Goal: Task Accomplishment & Management: Manage account settings

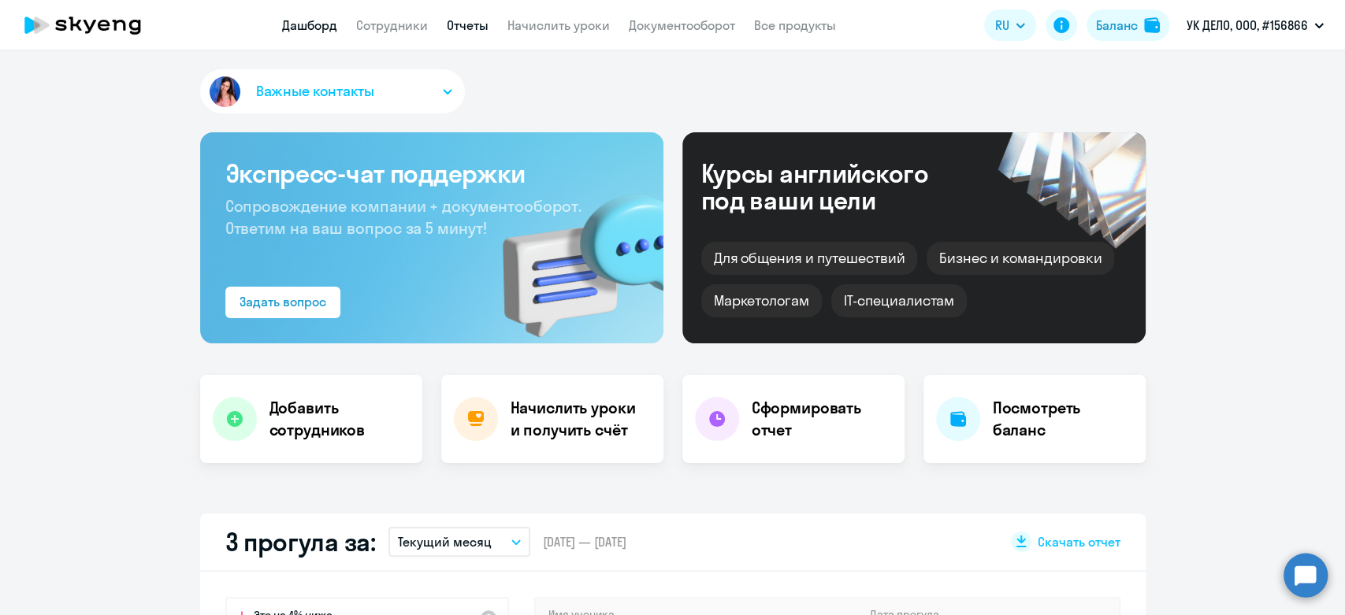
select select "30"
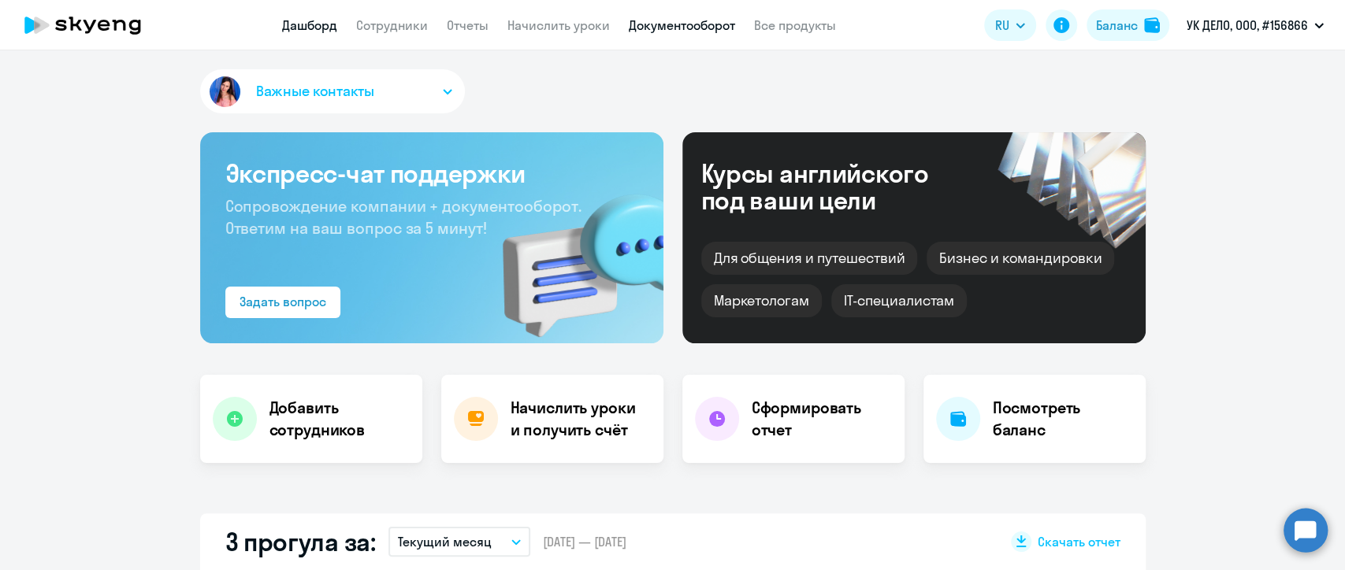
click at [686, 26] on link "Документооборот" at bounding box center [682, 25] width 106 height 16
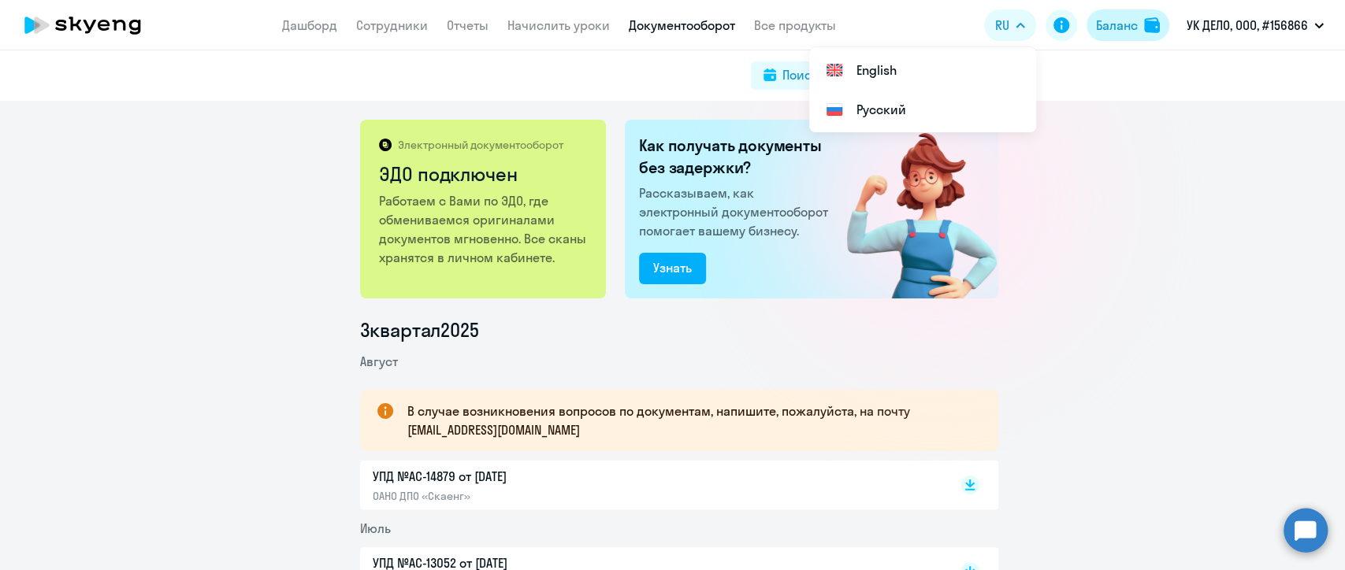
click at [1105, 28] on div "Баланс" at bounding box center [1117, 25] width 42 height 19
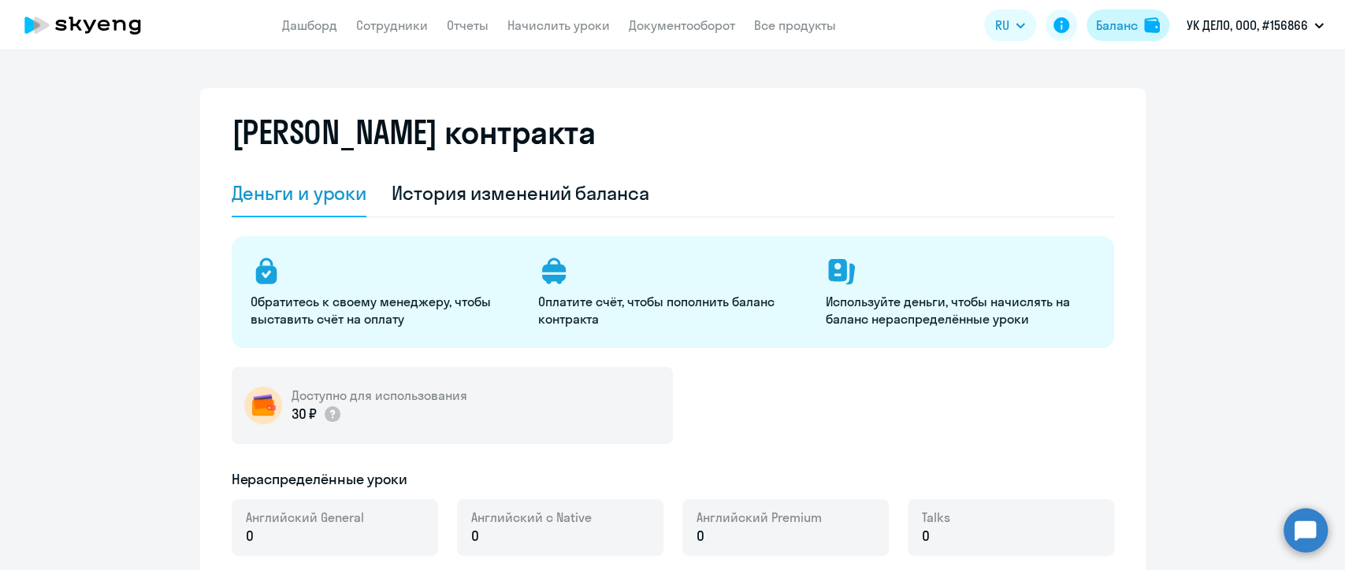
select select "english_adult_not_native_speaker"
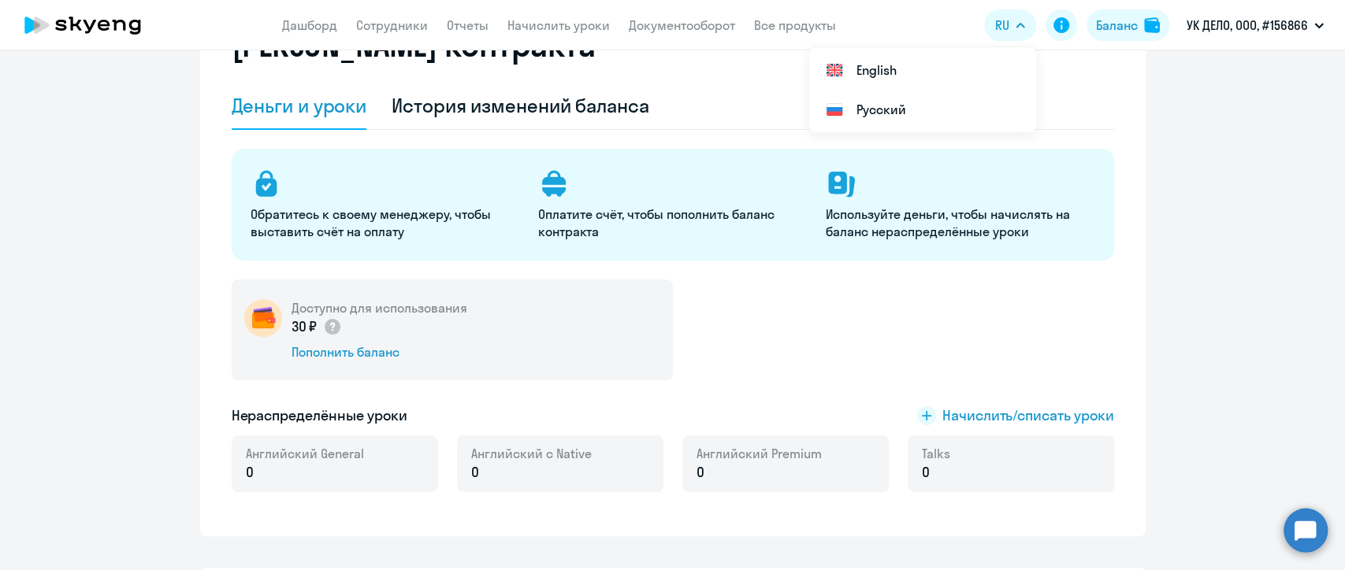
scroll to position [175, 0]
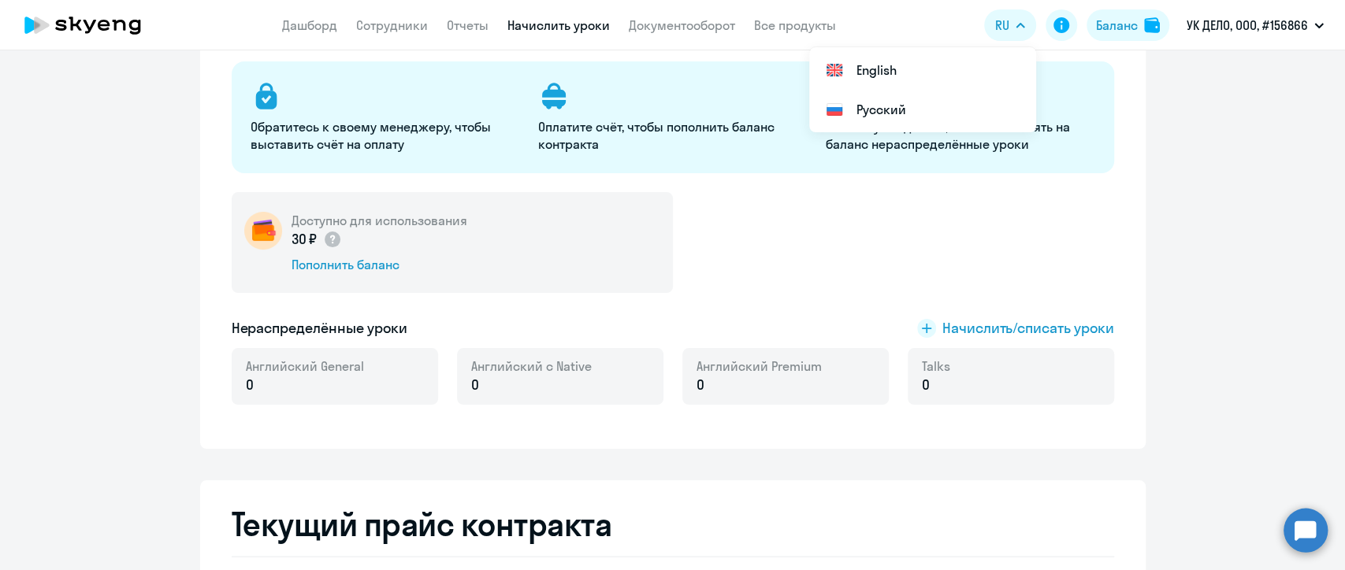
click at [567, 25] on link "Начислить уроки" at bounding box center [558, 25] width 102 height 16
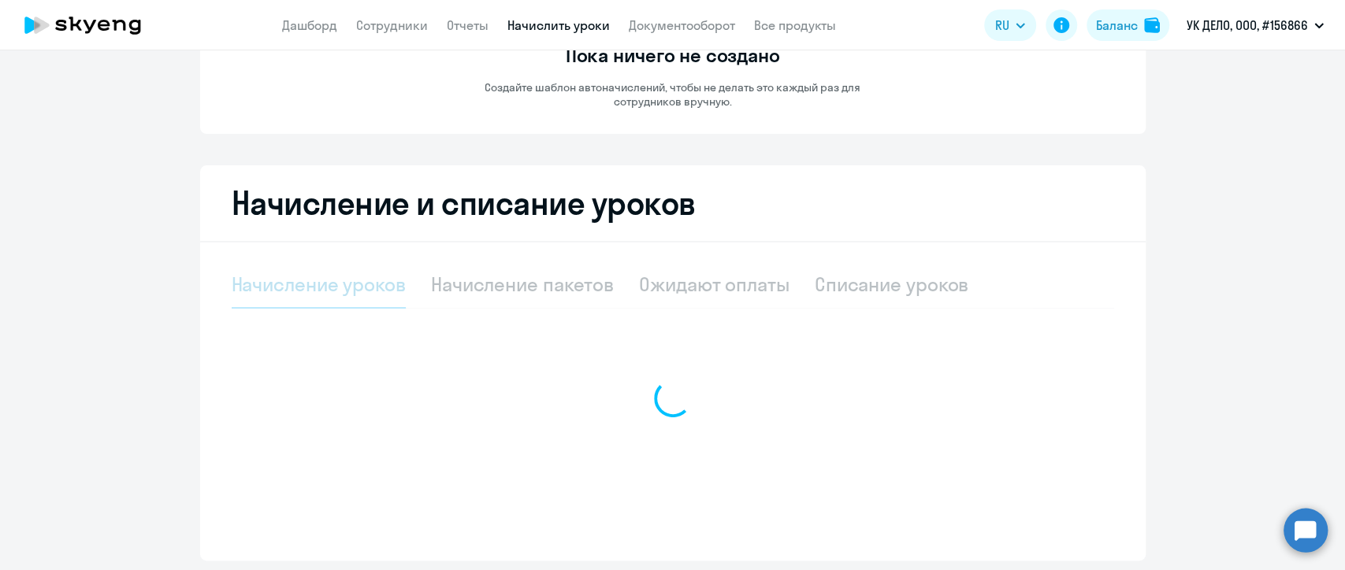
select select "10"
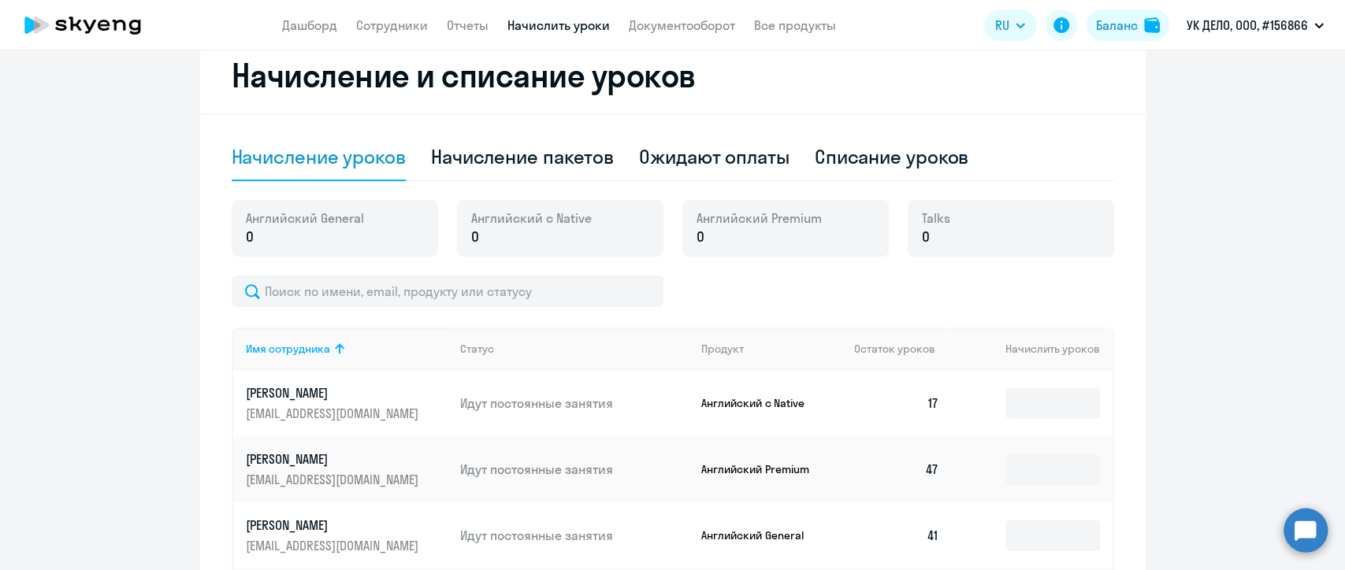
scroll to position [316, 0]
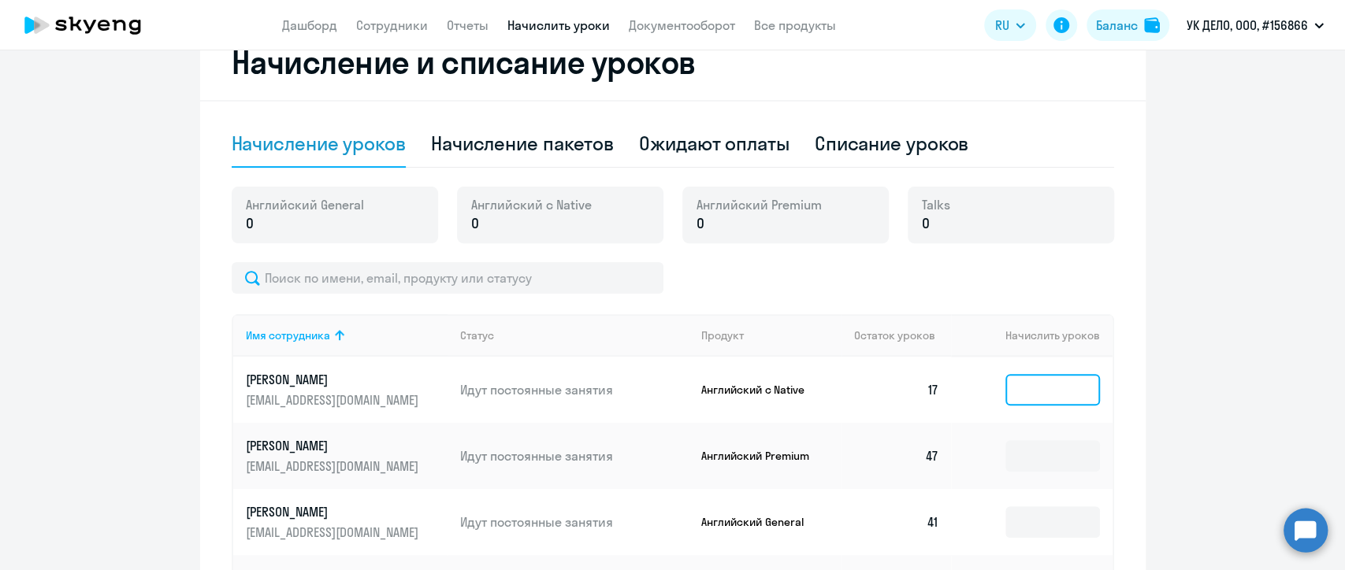
click at [1025, 391] on input at bounding box center [1052, 390] width 95 height 32
click at [1027, 477] on td at bounding box center [1031, 456] width 161 height 66
click at [440, 137] on div "Начисление пакетов" at bounding box center [522, 143] width 183 height 25
select select "10"
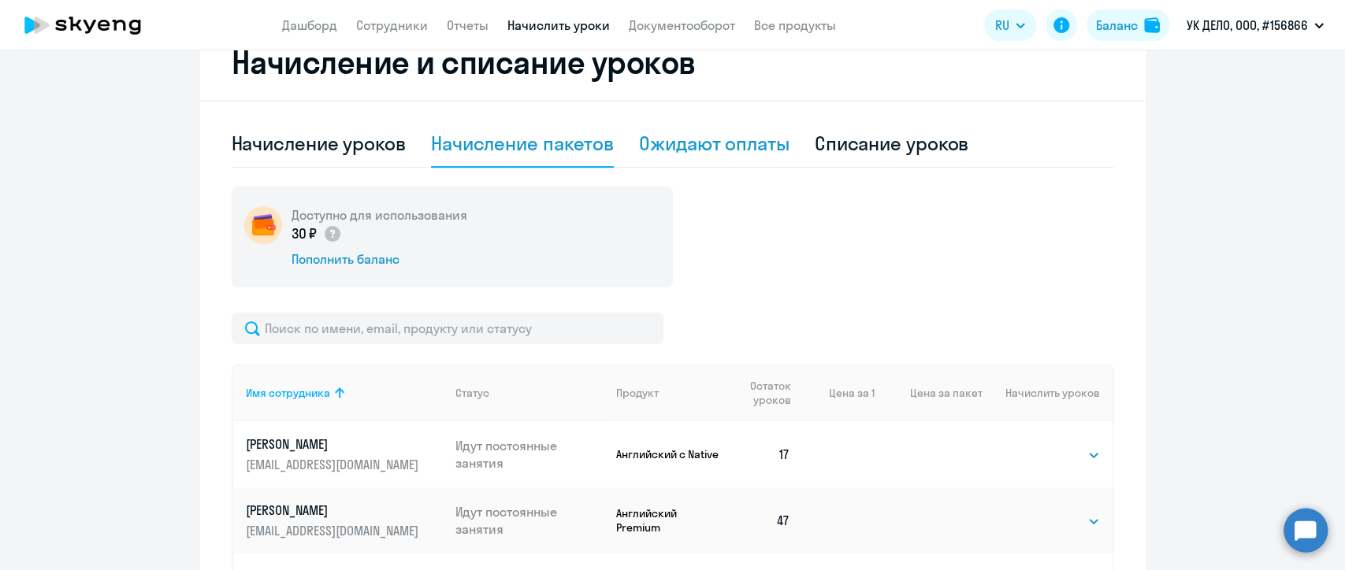
scroll to position [492, 0]
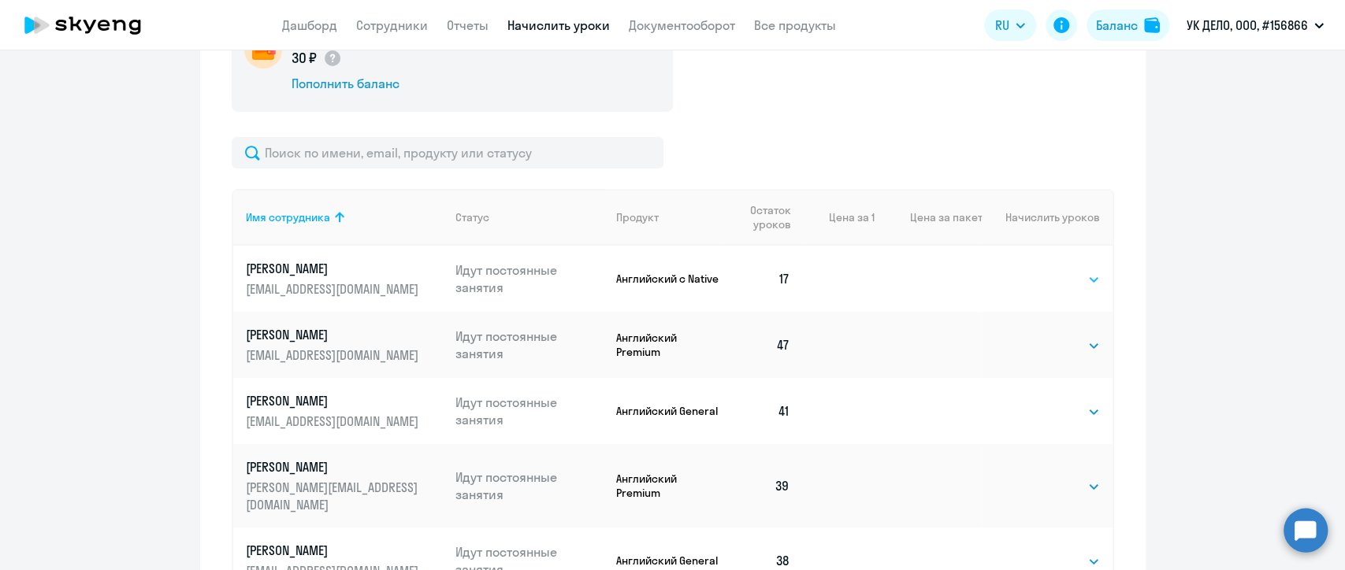
click at [1035, 273] on select "Выбрать 4 8 16 32 64 96 128" at bounding box center [1067, 279] width 65 height 19
select select "4"
click at [1035, 270] on select "Выбрать 4 8 16 32 64 96 128" at bounding box center [1067, 279] width 65 height 19
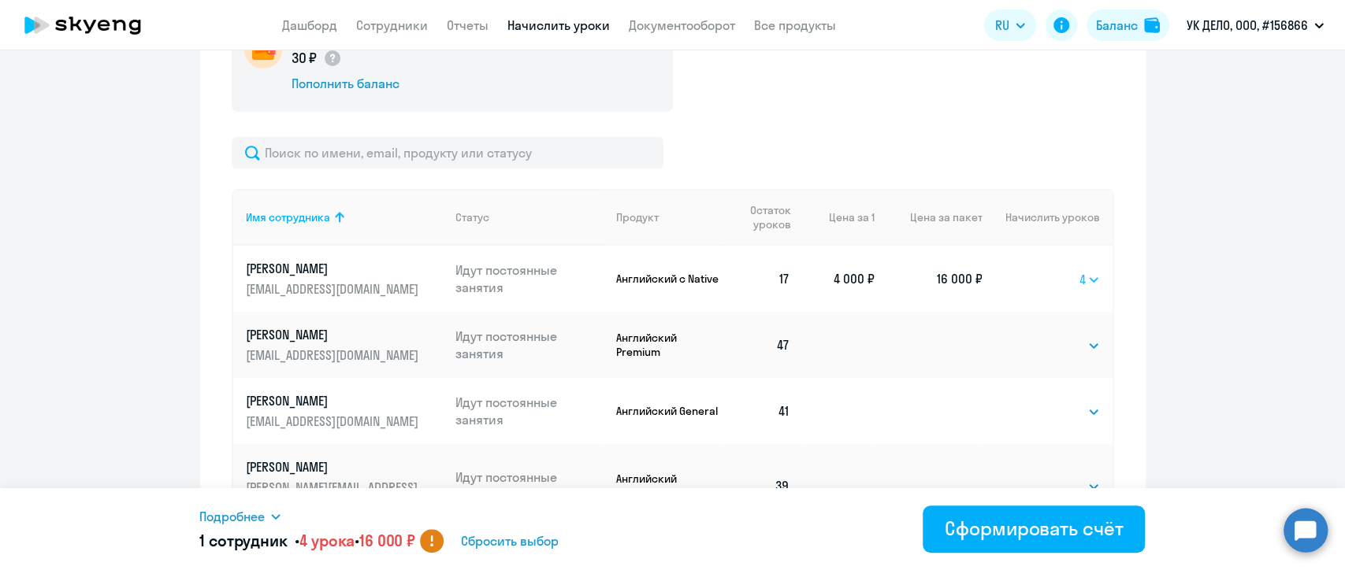
click at [1088, 280] on select "Выбрать 4 8 16 32 64 96 128" at bounding box center [1089, 279] width 20 height 19
select select
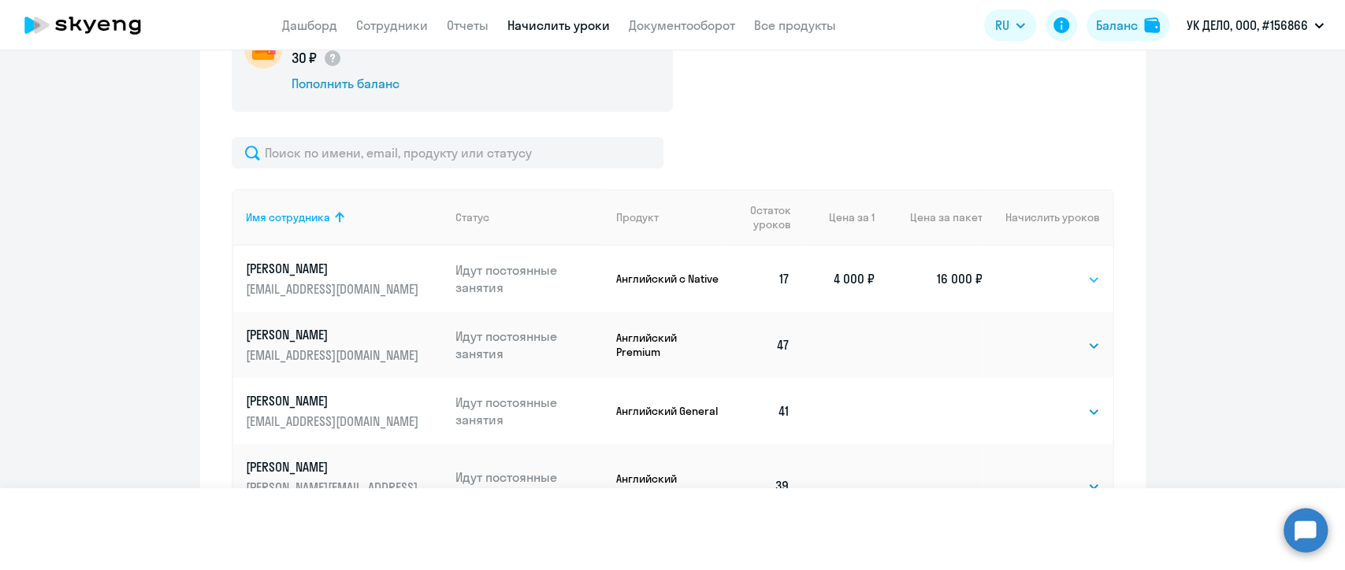
click at [1079, 270] on select "Выбрать 4 8 16 32 64 96 128" at bounding box center [1089, 279] width 20 height 19
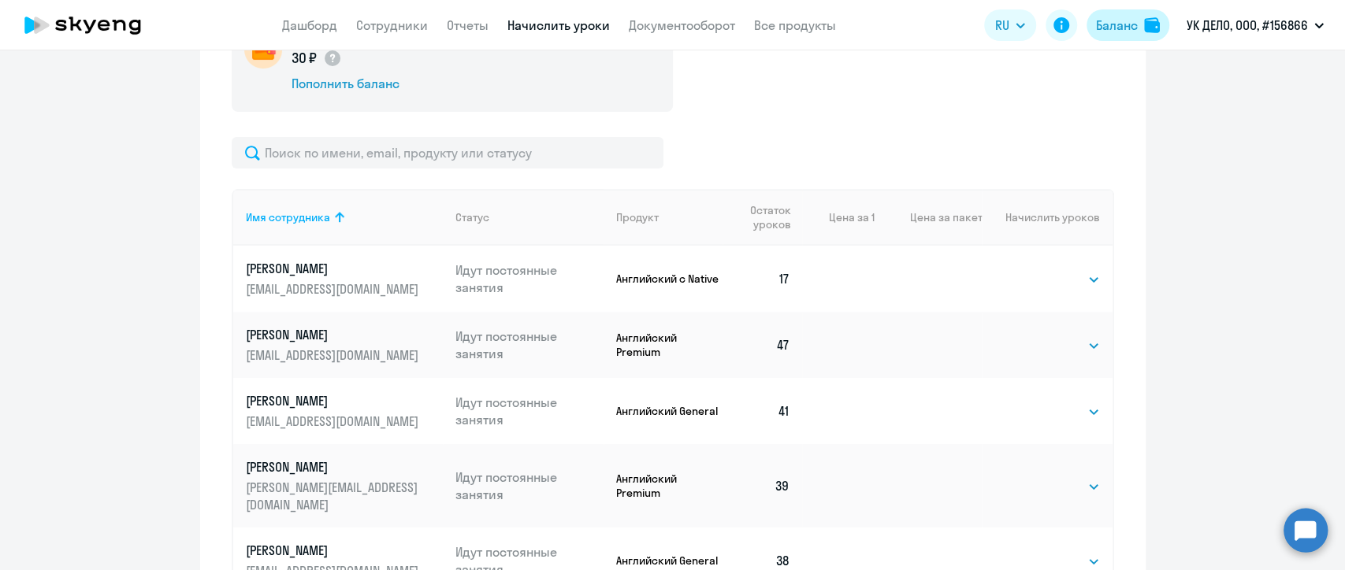
click at [1126, 34] on div "Баланс" at bounding box center [1117, 25] width 42 height 19
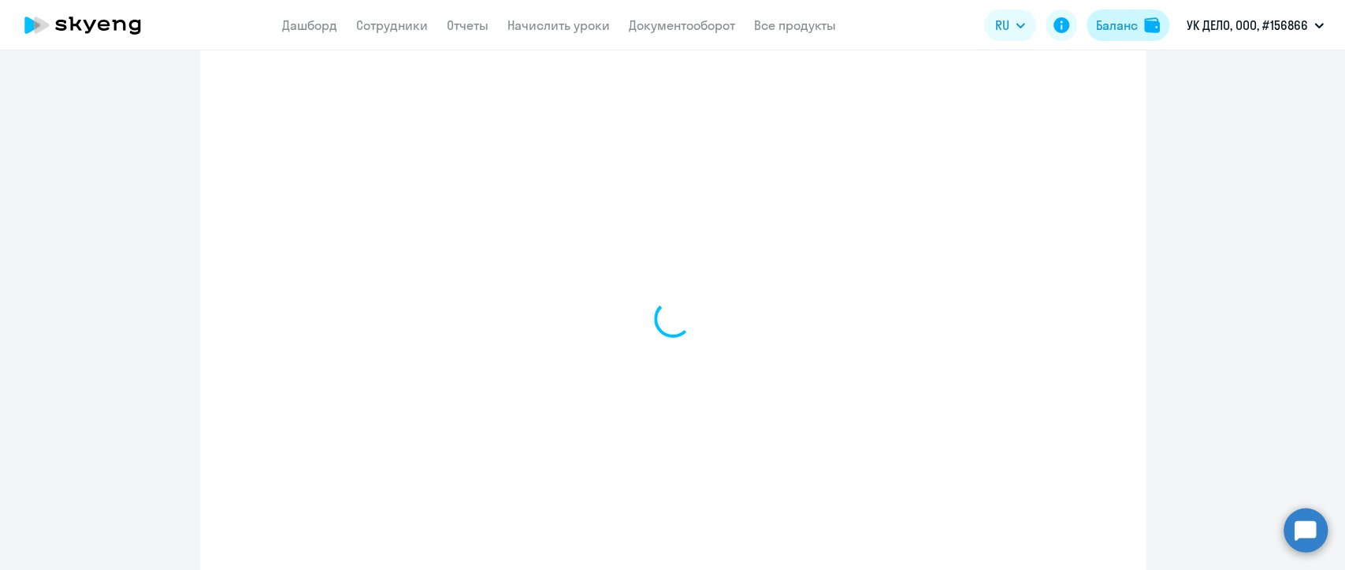
scroll to position [544, 0]
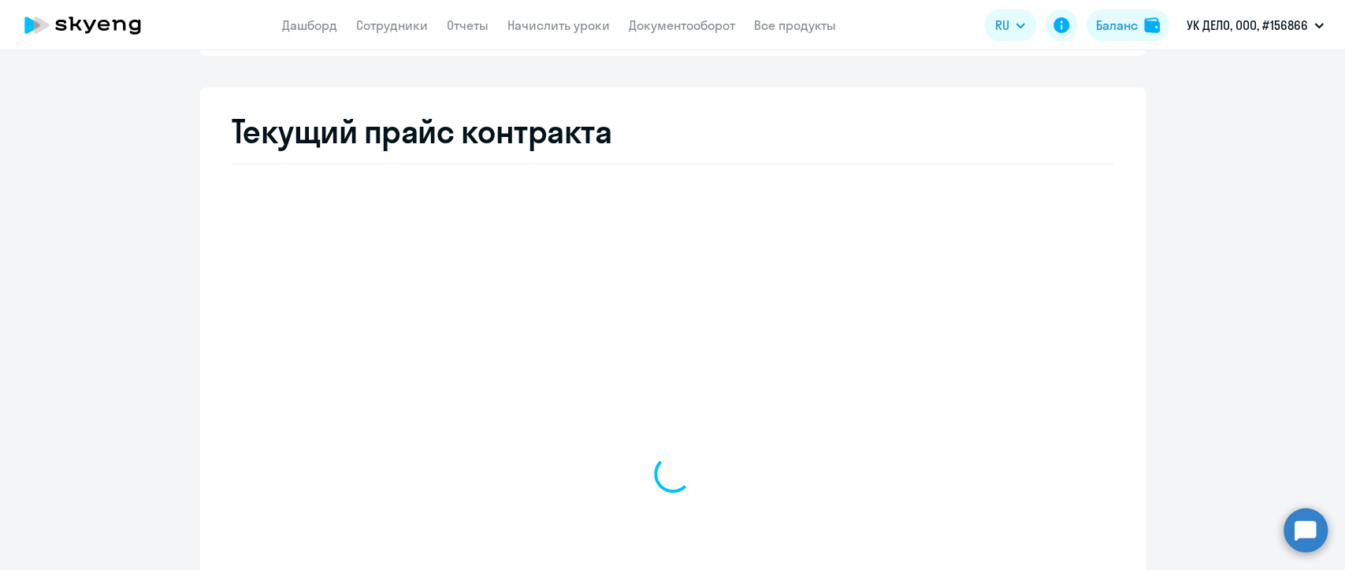
select select "english_adult_not_native_speaker"
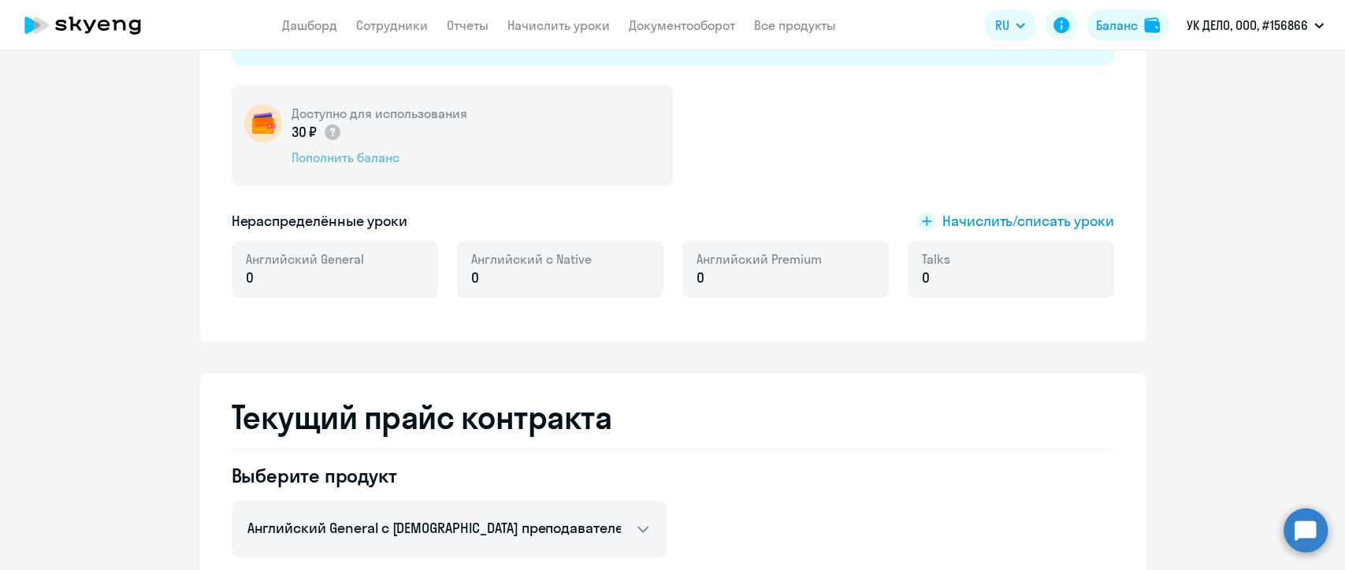
scroll to position [195, 0]
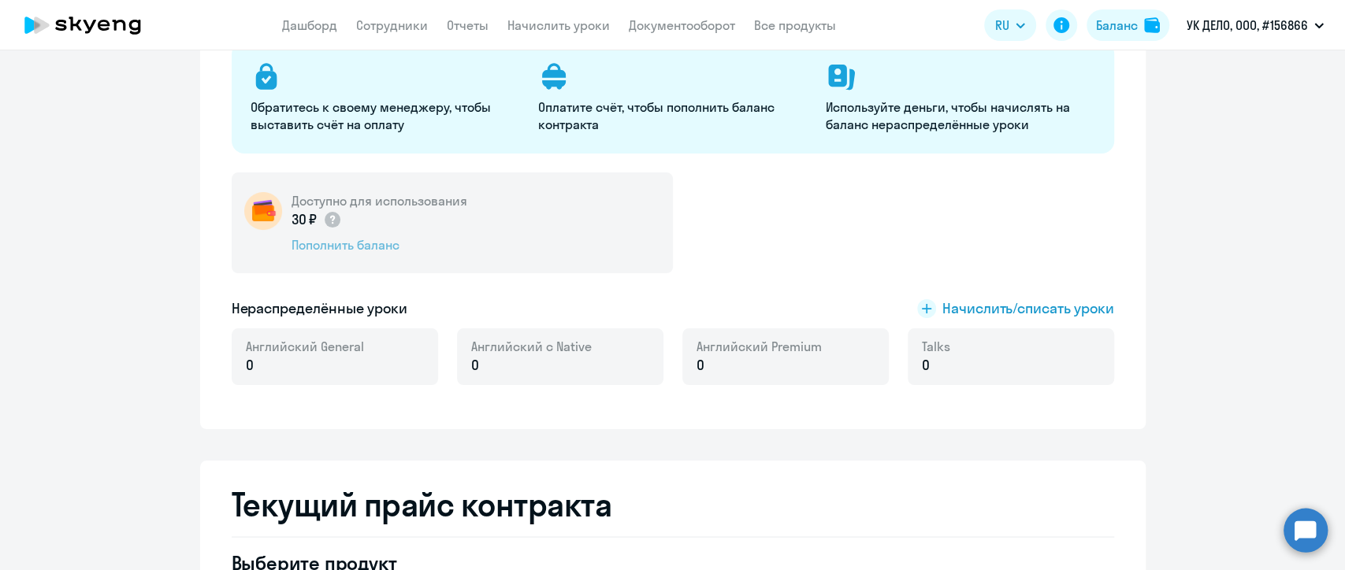
click at [318, 247] on div "Пополнить баланс" at bounding box center [380, 244] width 176 height 17
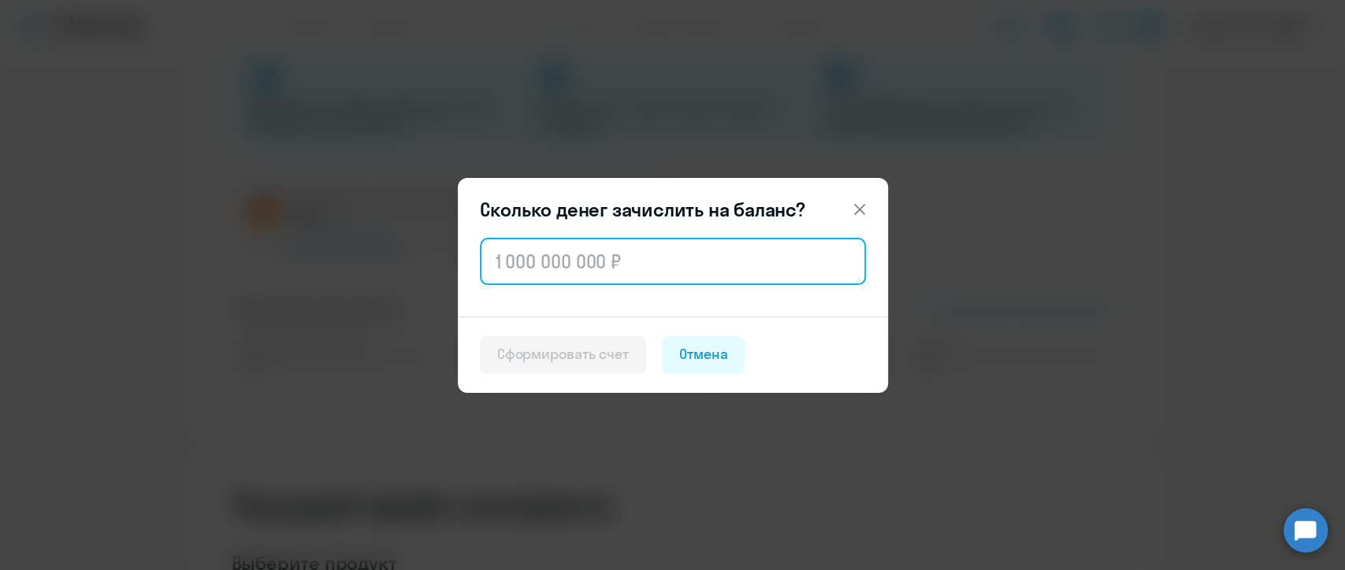
click at [542, 261] on input "text" at bounding box center [673, 261] width 386 height 47
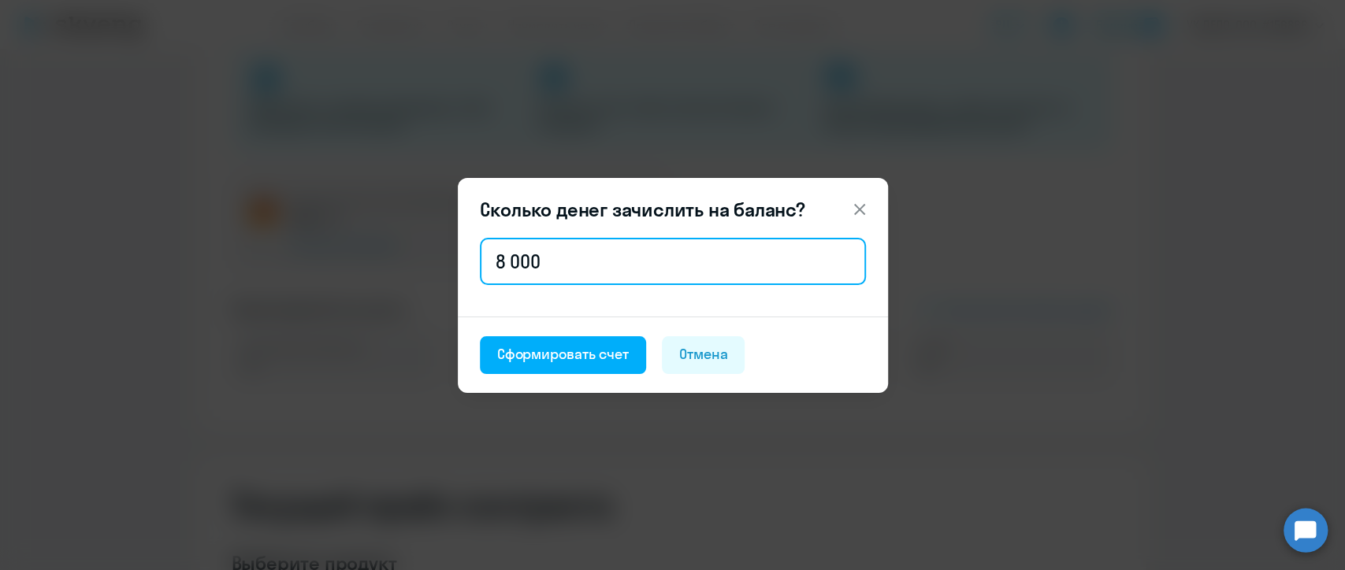
type input "80 000"
drag, startPoint x: 574, startPoint y: 263, endPoint x: 427, endPoint y: 266, distance: 147.4
click at [427, 266] on div "Сколько денег зачислить на баланс? 80 000 Сформировать счет Отмена" at bounding box center [673, 285] width 763 height 441
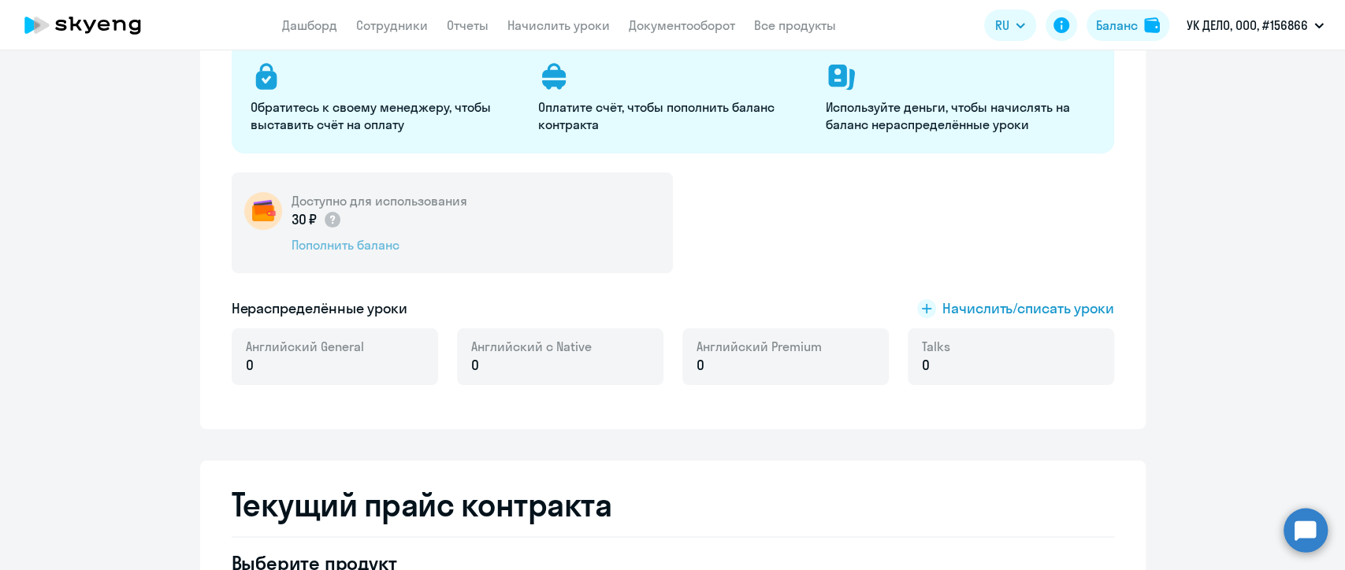
click at [385, 252] on div "Пополнить баланс" at bounding box center [380, 244] width 176 height 17
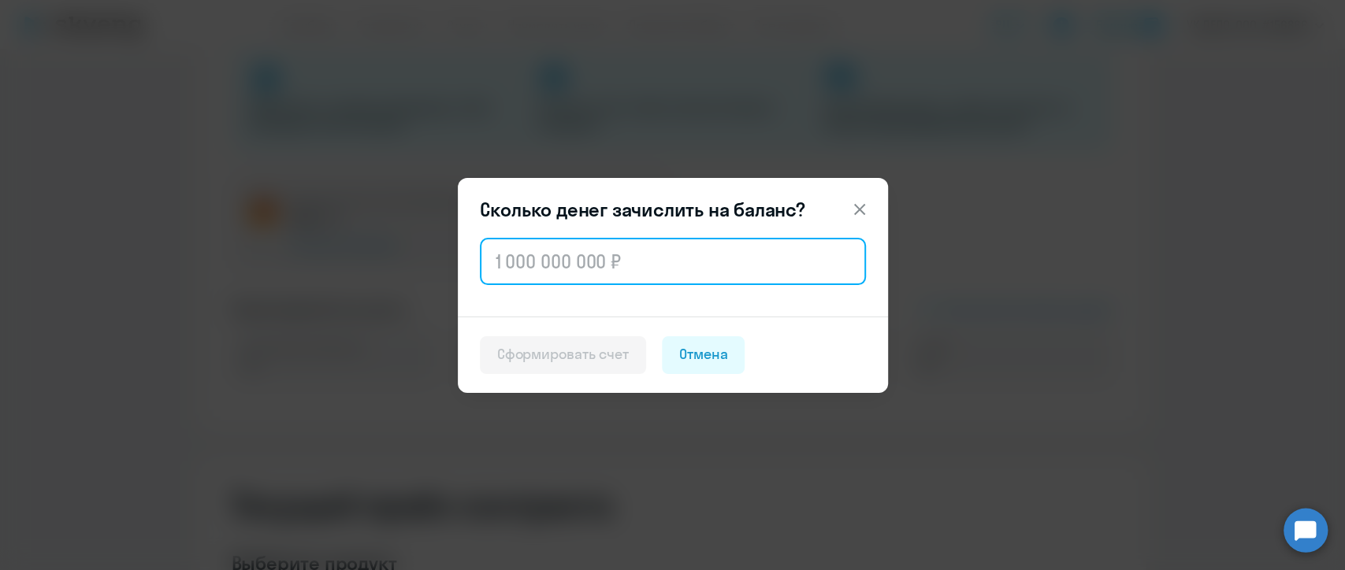
click at [538, 272] on input "text" at bounding box center [673, 261] width 386 height 47
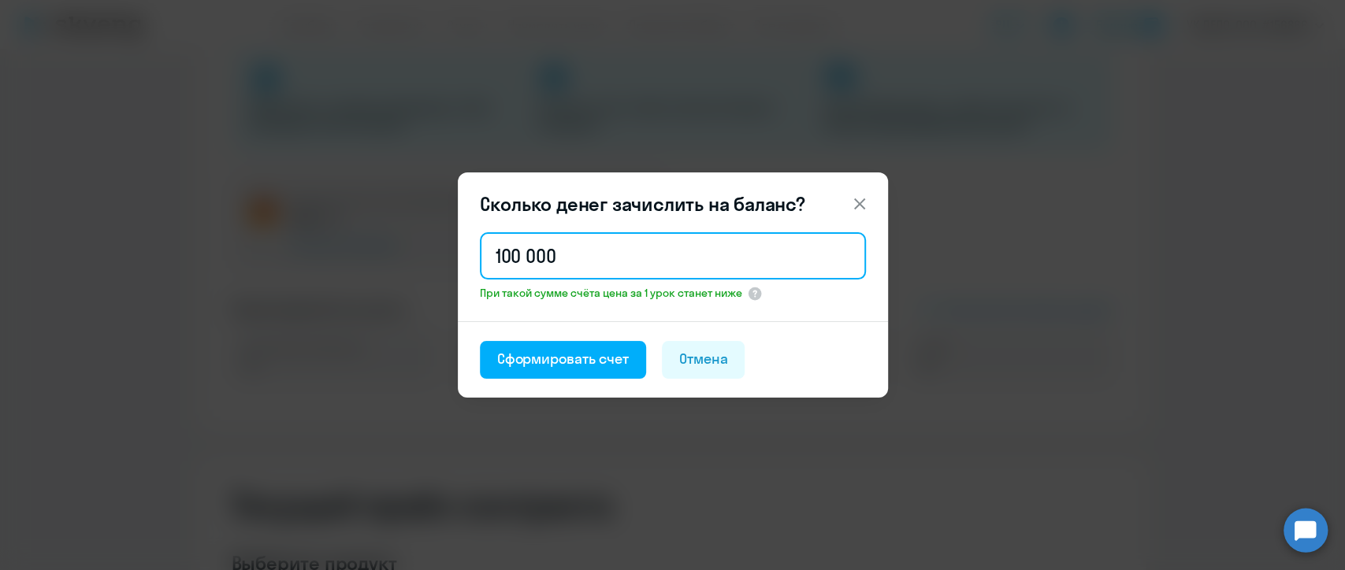
drag, startPoint x: 574, startPoint y: 250, endPoint x: 469, endPoint y: 247, distance: 104.8
click at [469, 247] on div "100 000 При такой сумме счёта цена за 1 урок станет ниже" at bounding box center [673, 275] width 430 height 92
type input "250 000"
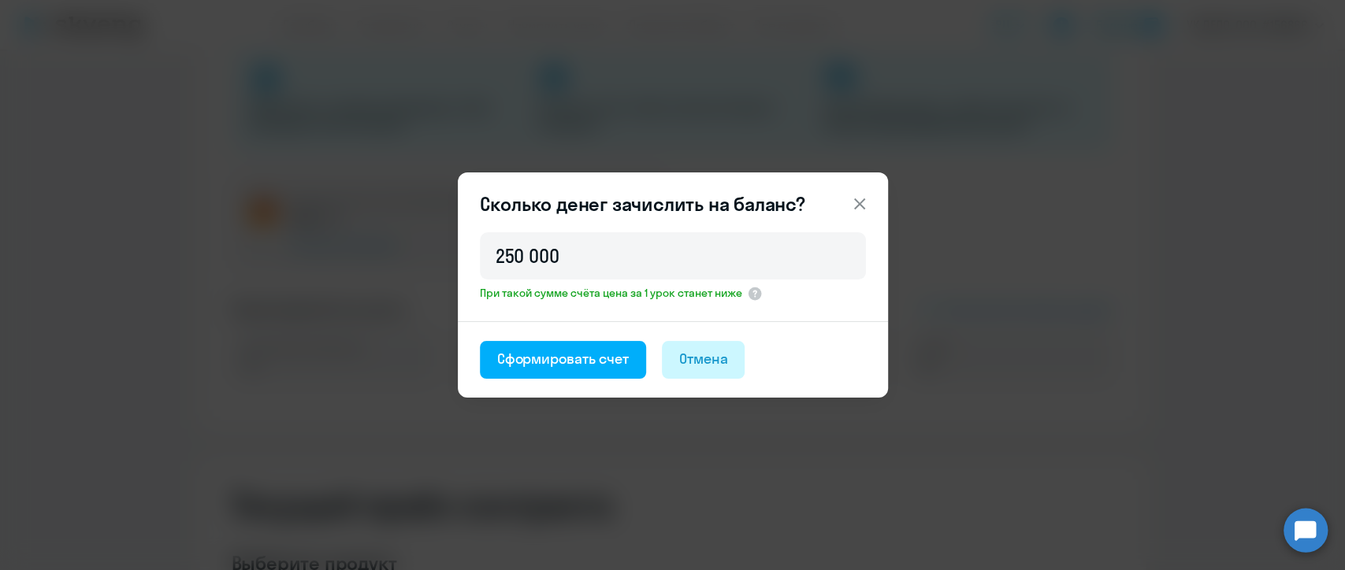
click at [738, 362] on button "Отмена" at bounding box center [704, 360] width 84 height 38
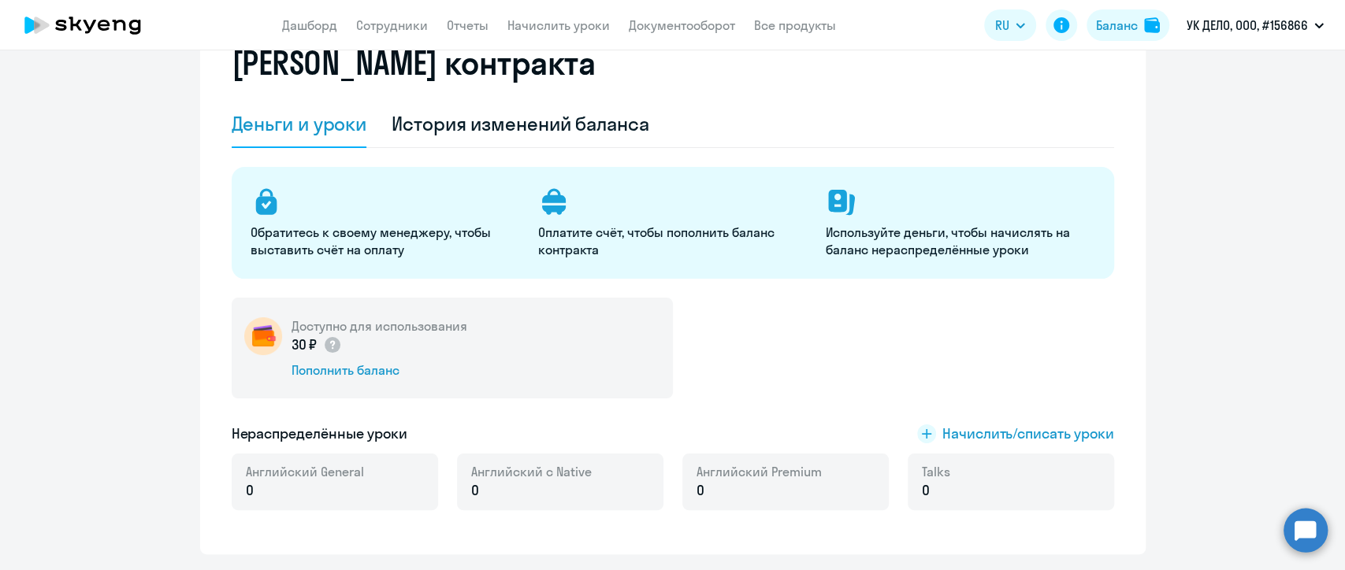
scroll to position [107, 0]
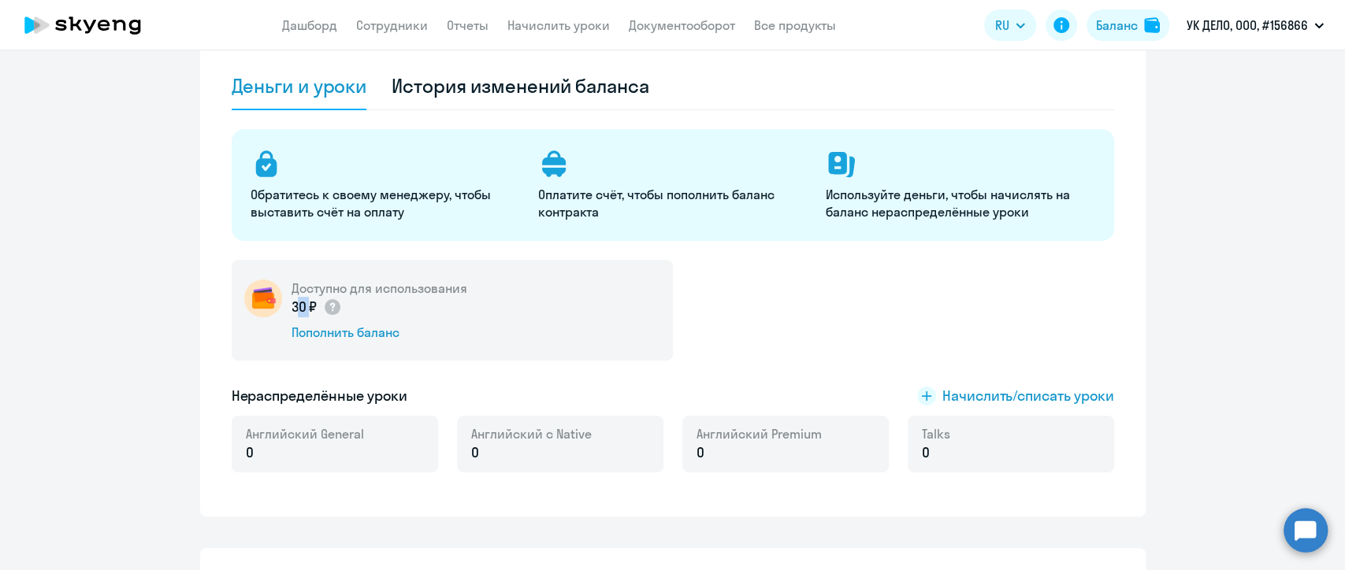
drag, startPoint x: 284, startPoint y: 307, endPoint x: 297, endPoint y: 307, distance: 12.6
click at [297, 307] on p "30 ₽" at bounding box center [317, 307] width 51 height 20
click at [496, 310] on div "Доступно для использования 30 ₽ Пополнить баланс" at bounding box center [452, 310] width 441 height 101
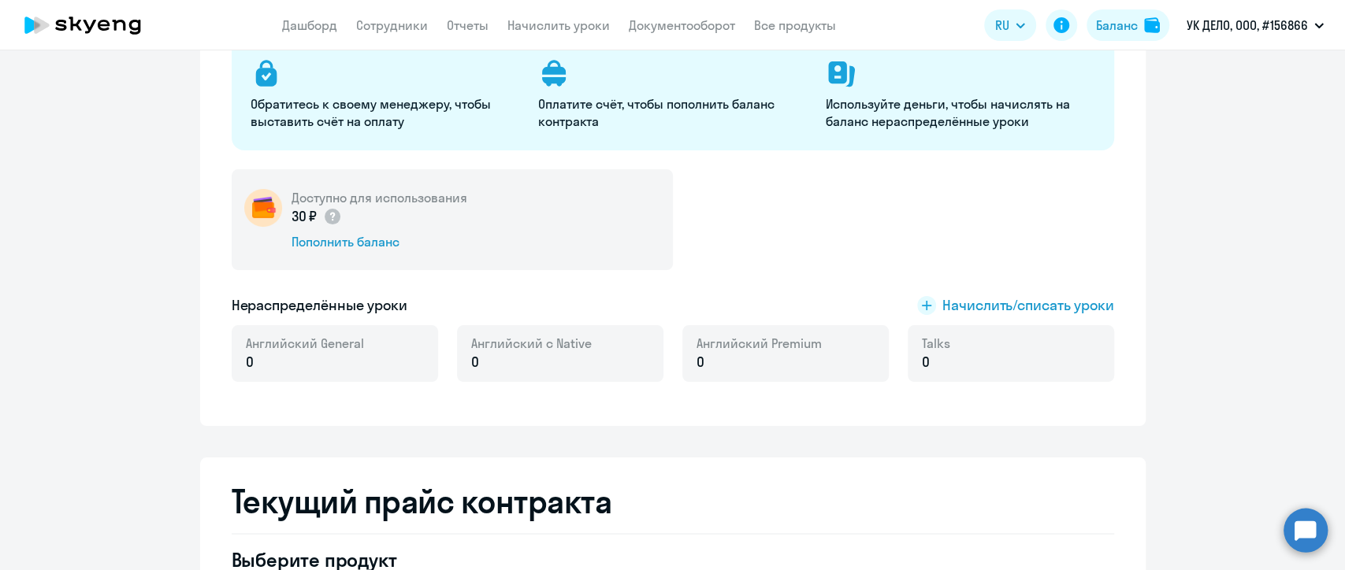
scroll to position [282, 0]
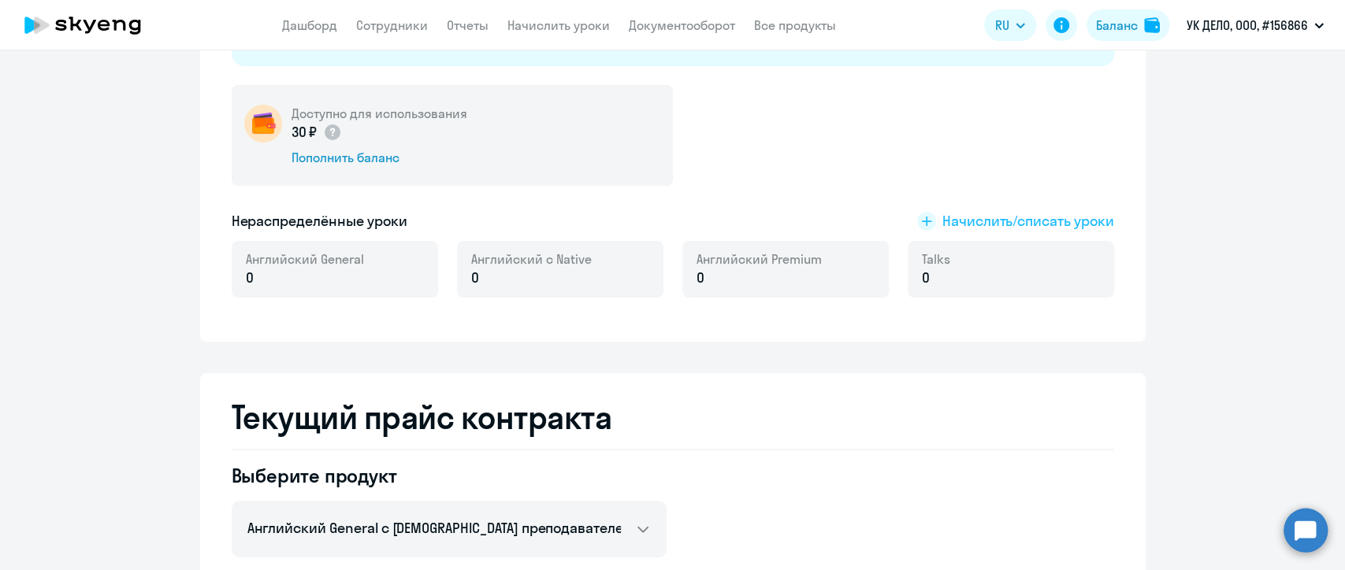
click at [968, 225] on span "Начислить/списать уроки" at bounding box center [1028, 221] width 172 height 20
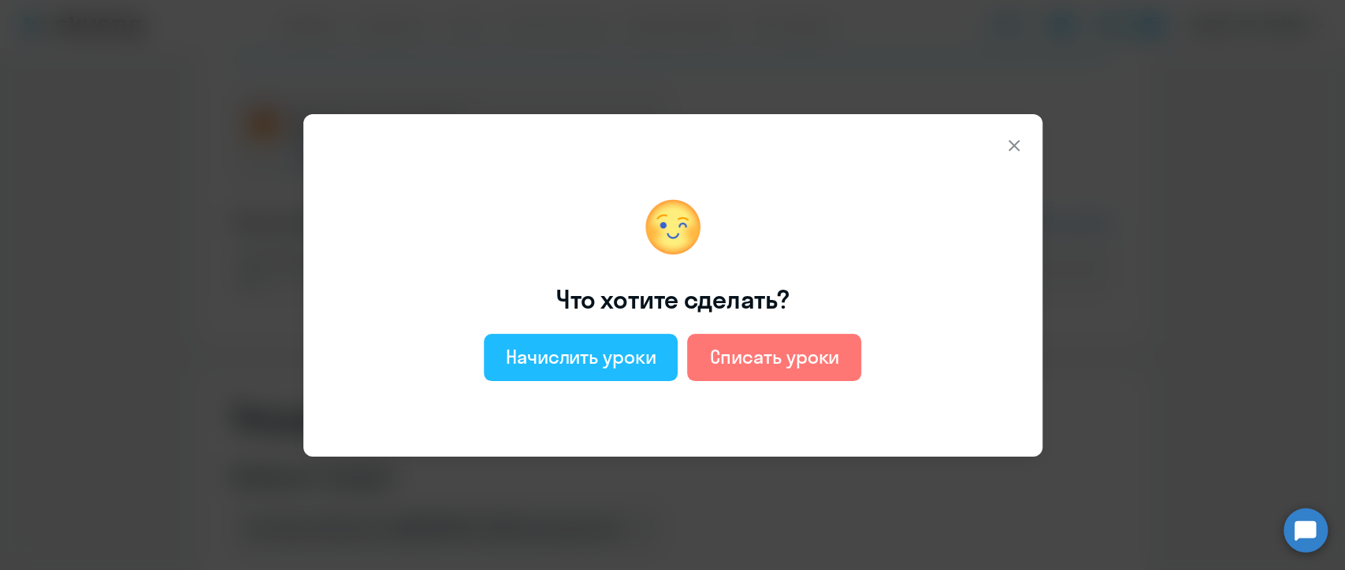
click at [551, 363] on div "Начислить уроки" at bounding box center [581, 356] width 150 height 25
select select "english_adult_not_native_speaker"
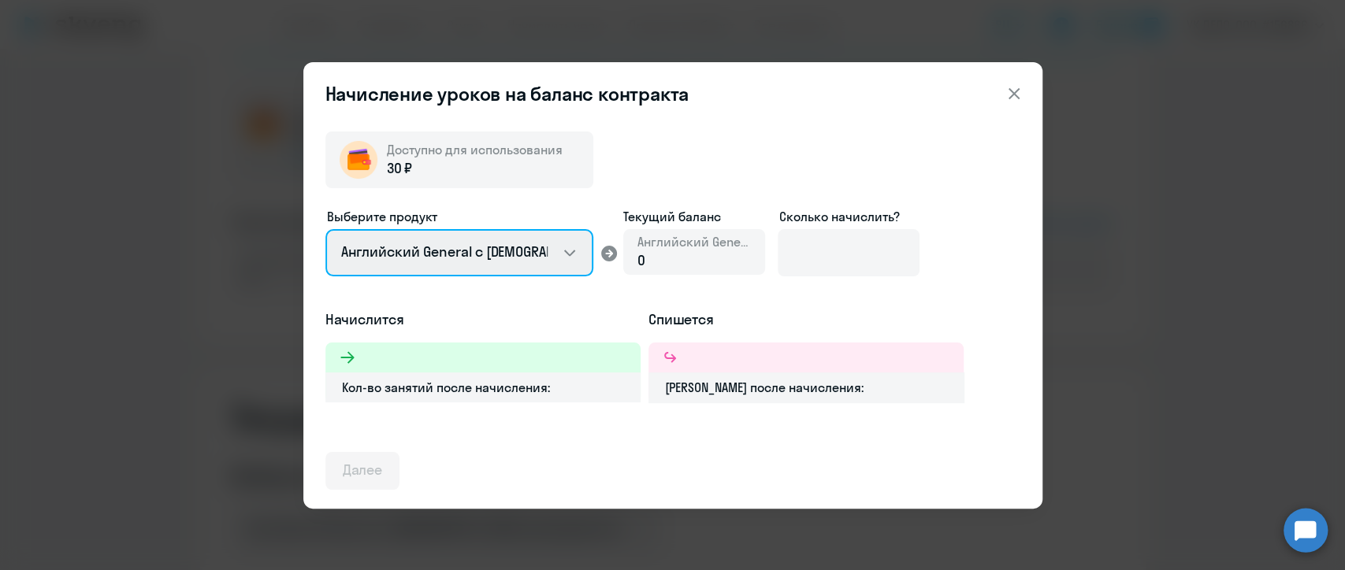
click at [512, 257] on select "Английский General с [DEMOGRAPHIC_DATA] преподавателем Английский General с [DE…" at bounding box center [459, 252] width 268 height 47
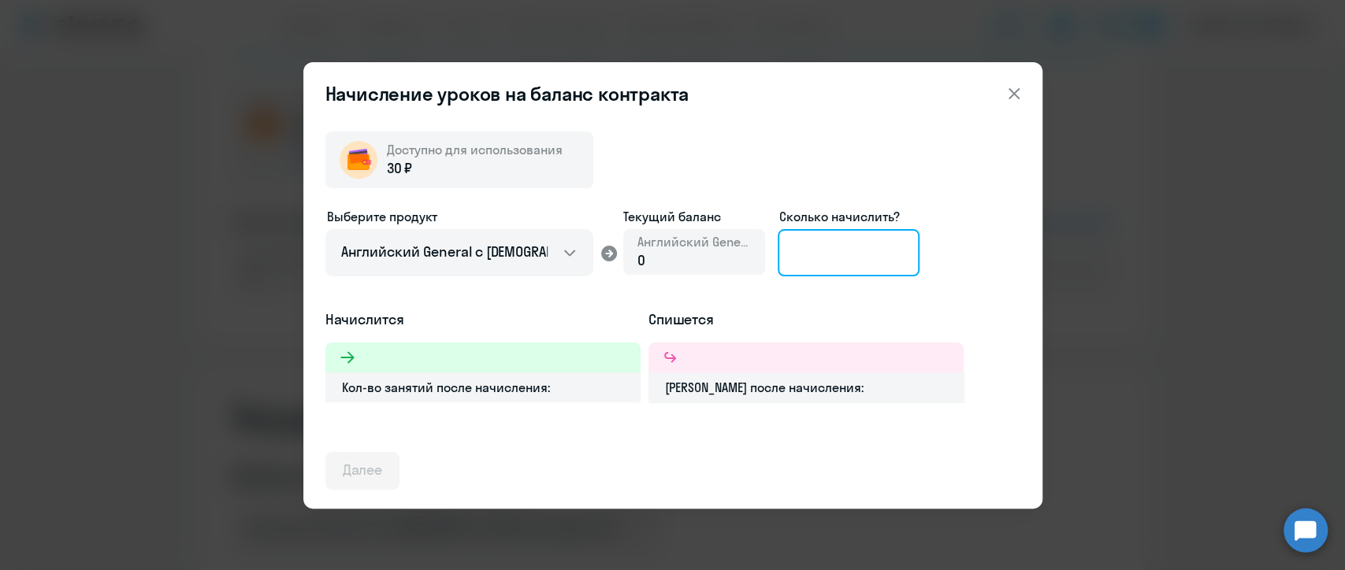
drag, startPoint x: 843, startPoint y: 245, endPoint x: 749, endPoint y: 251, distance: 94.7
click at [843, 245] on input at bounding box center [849, 252] width 142 height 47
click at [1014, 98] on icon at bounding box center [1014, 93] width 19 height 19
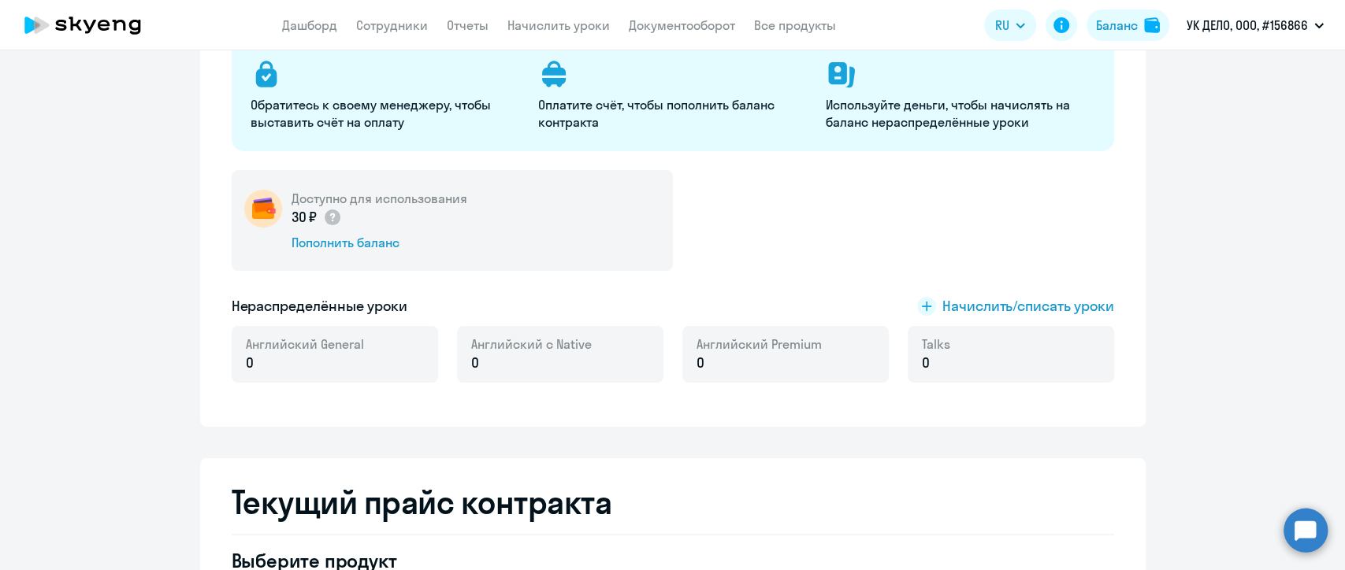
scroll to position [195, 0]
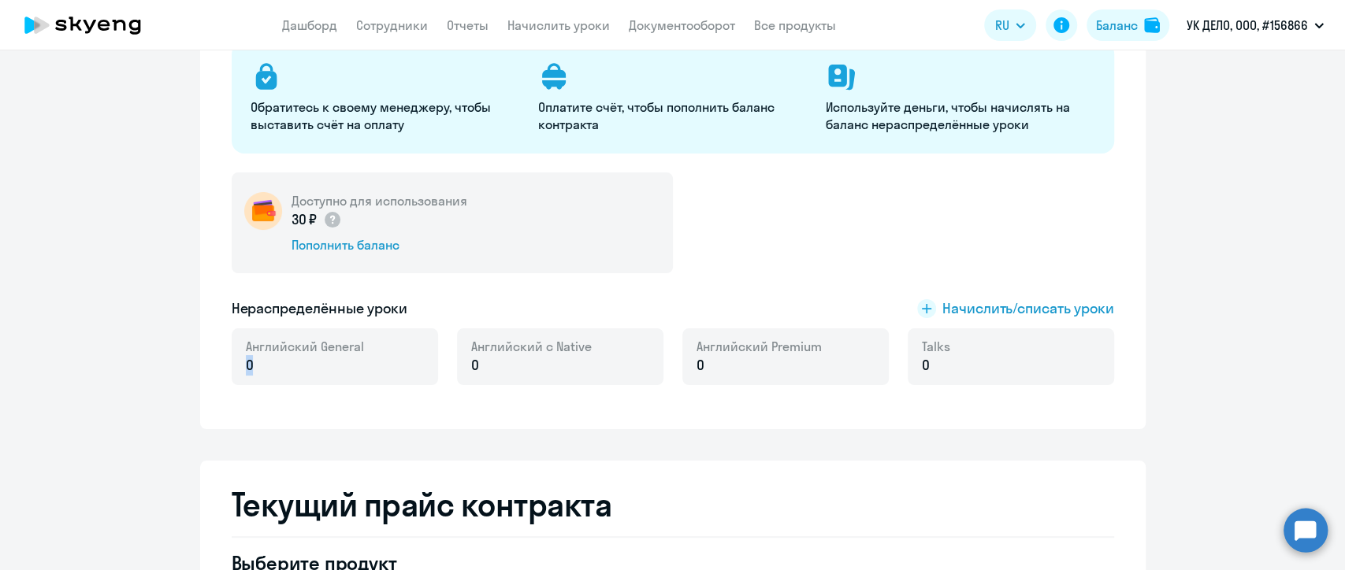
drag, startPoint x: 227, startPoint y: 366, endPoint x: 278, endPoint y: 366, distance: 51.2
click at [278, 366] on div "Английский General 0" at bounding box center [335, 357] width 206 height 57
drag, startPoint x: 455, startPoint y: 362, endPoint x: 523, endPoint y: 362, distance: 67.8
click at [523, 362] on div "Английский с Native 0" at bounding box center [560, 357] width 206 height 57
drag, startPoint x: 675, startPoint y: 364, endPoint x: 718, endPoint y: 365, distance: 42.6
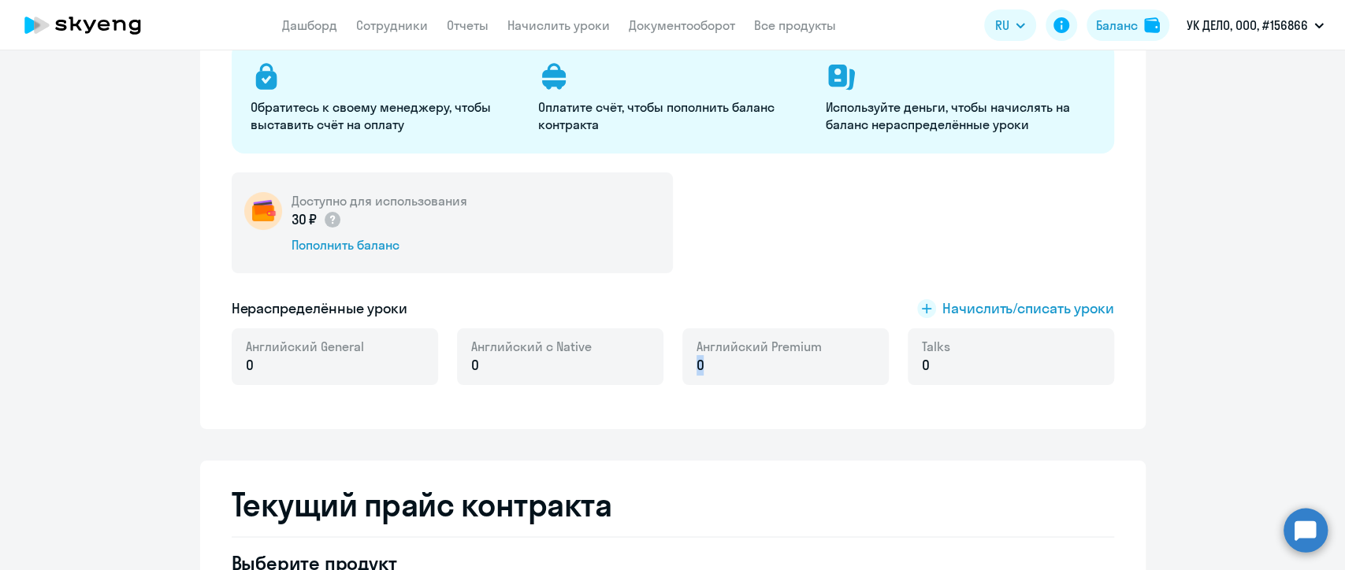
click at [718, 365] on div "Английский Premium 0" at bounding box center [785, 357] width 206 height 57
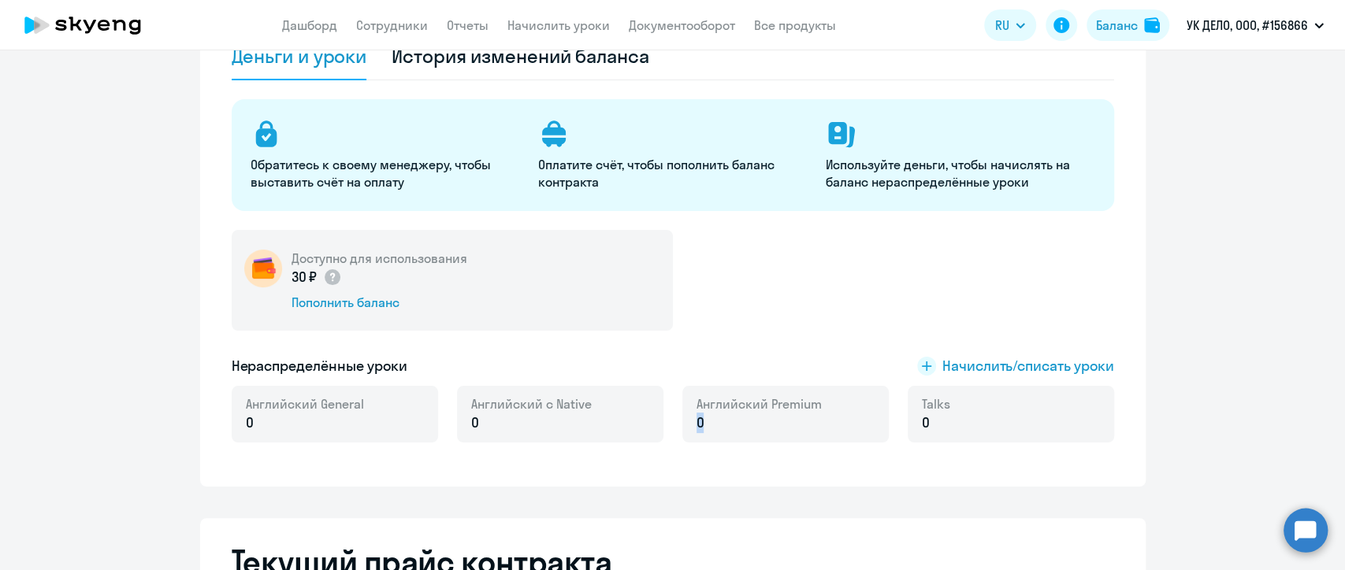
scroll to position [107, 0]
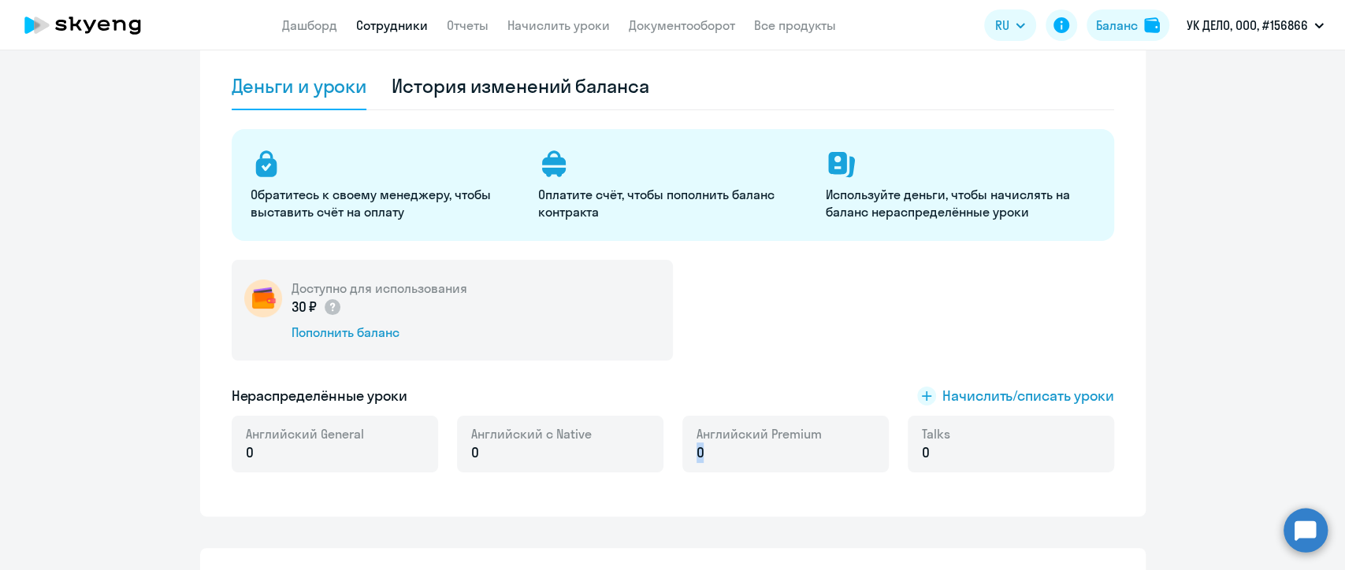
click at [372, 28] on link "Сотрудники" at bounding box center [392, 25] width 72 height 16
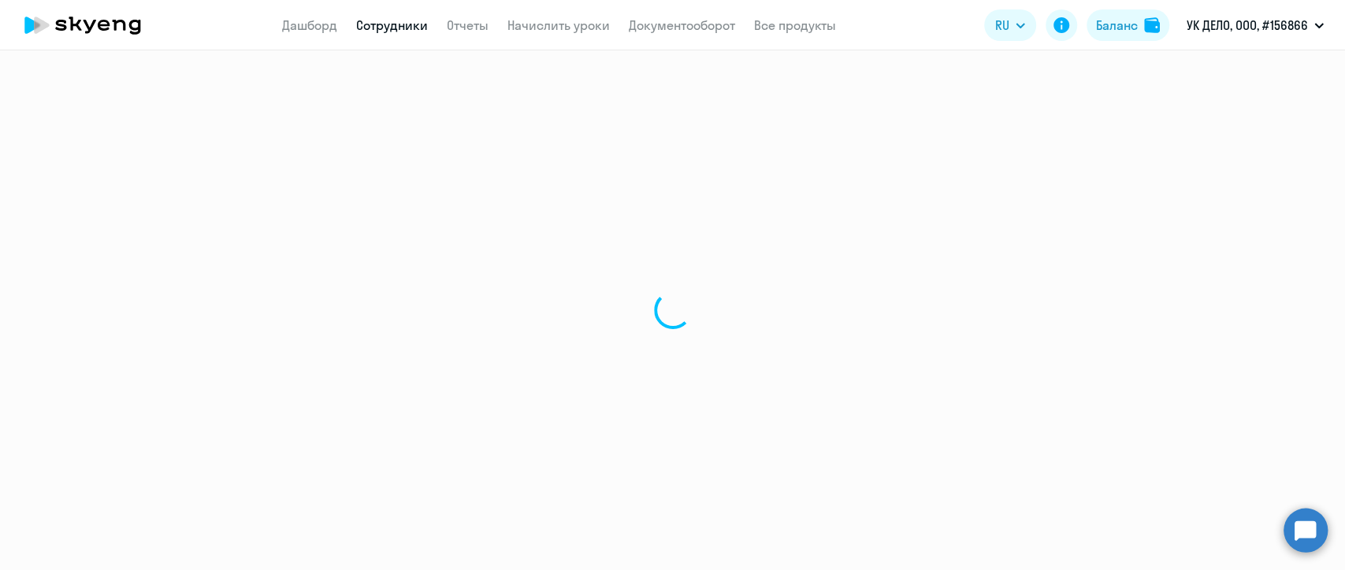
select select "30"
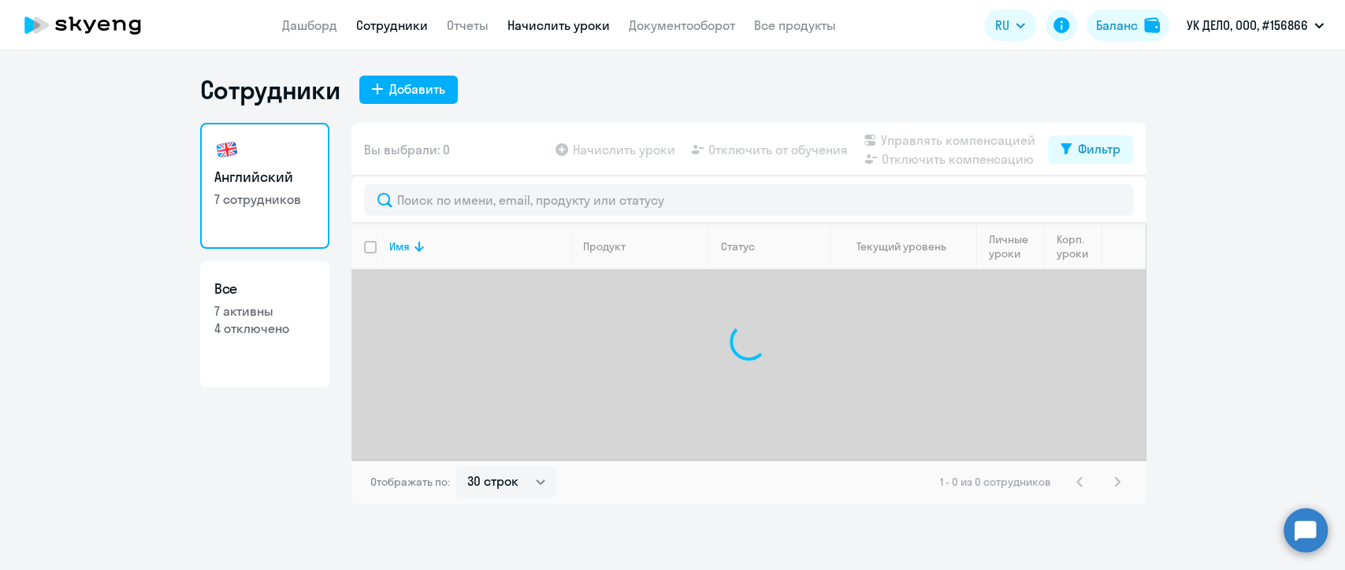
click at [544, 28] on link "Начислить уроки" at bounding box center [558, 25] width 102 height 16
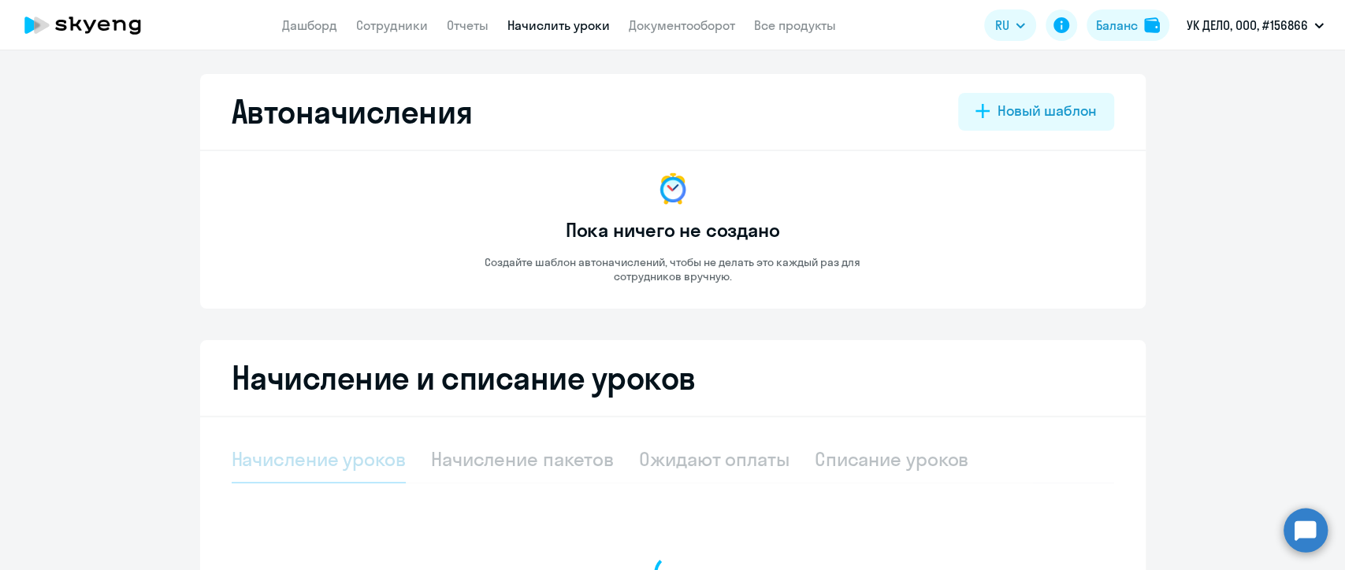
select select "10"
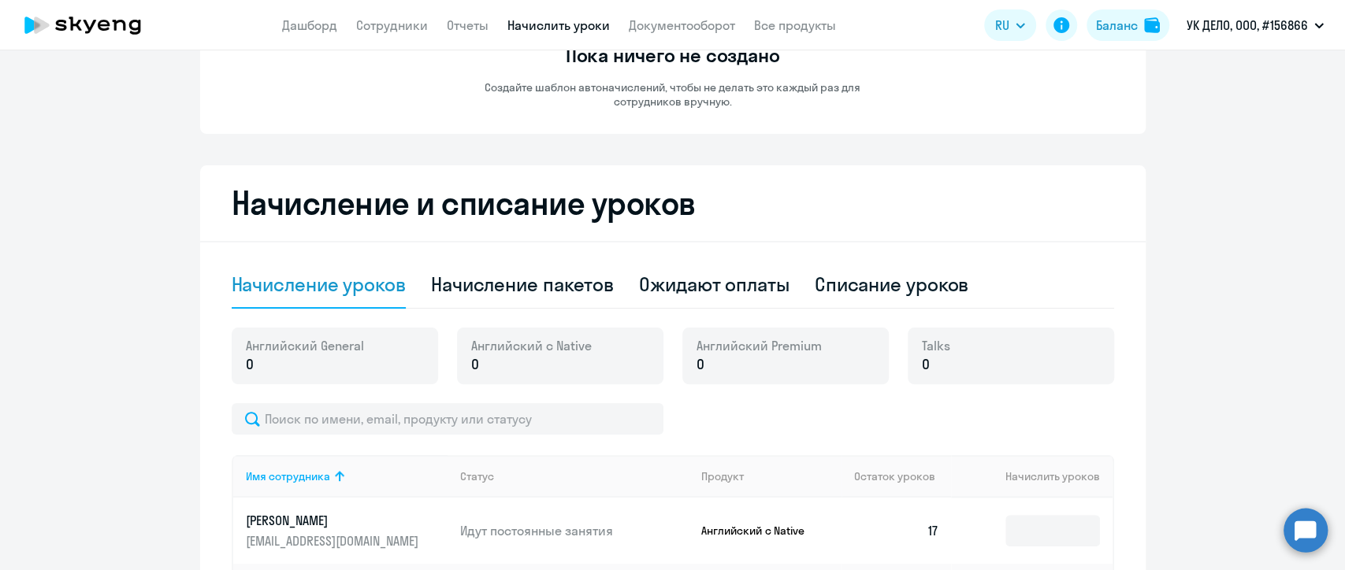
scroll to position [350, 0]
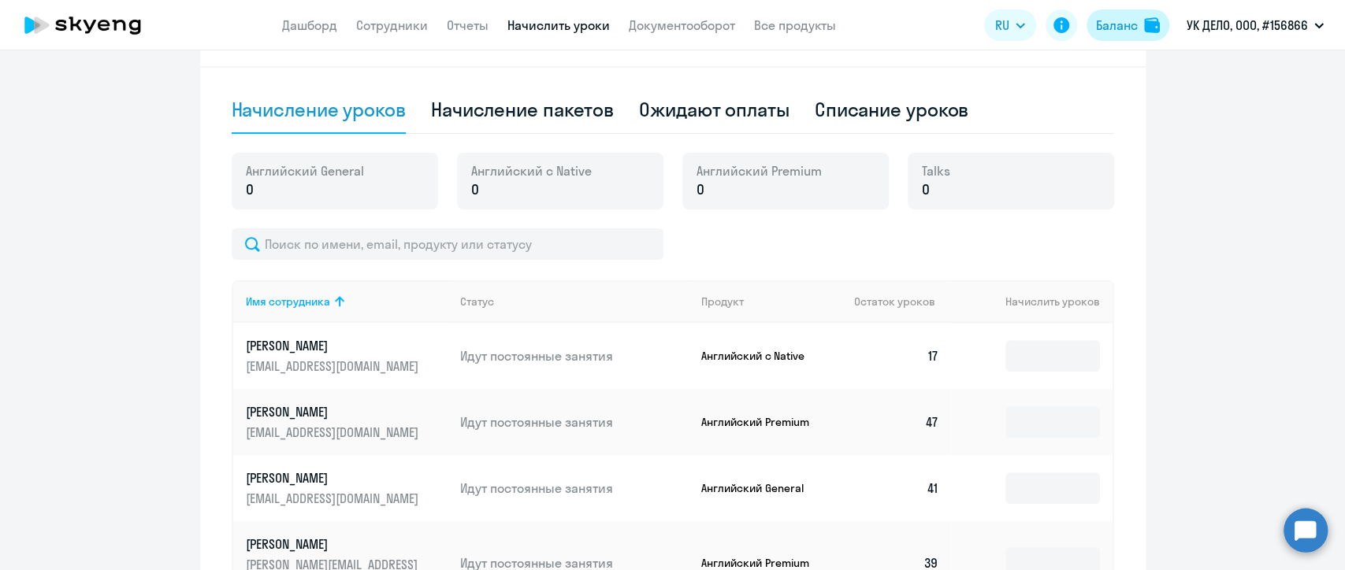
click at [1109, 28] on div "Баланс" at bounding box center [1117, 25] width 42 height 19
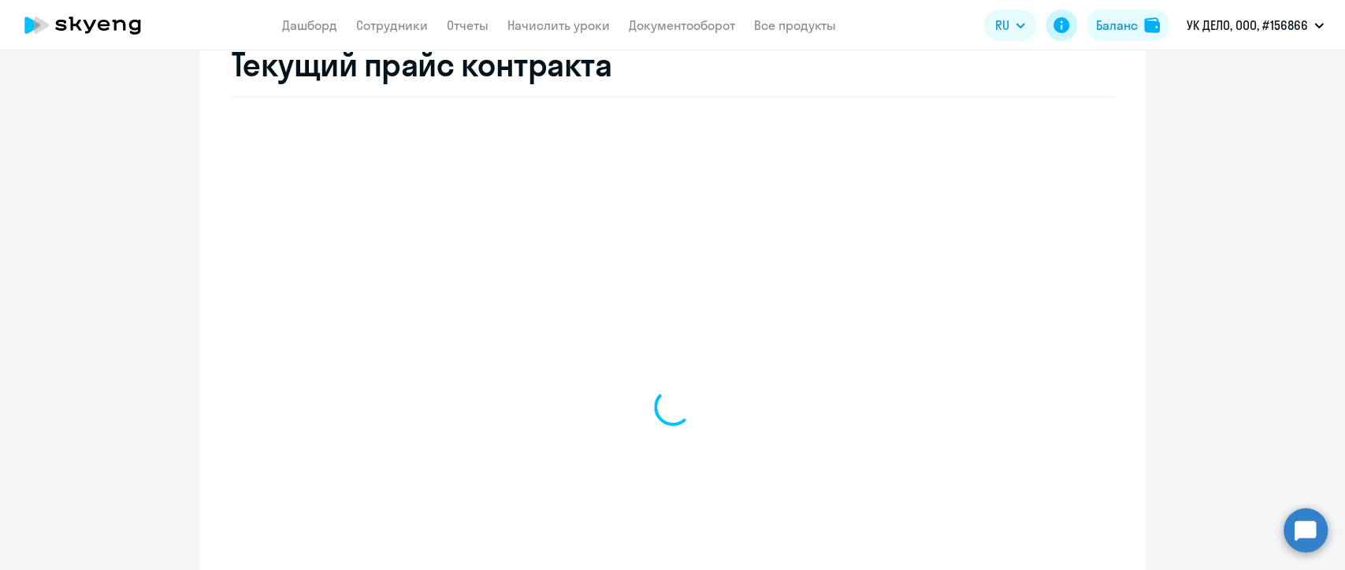
select select "english_adult_not_native_speaker"
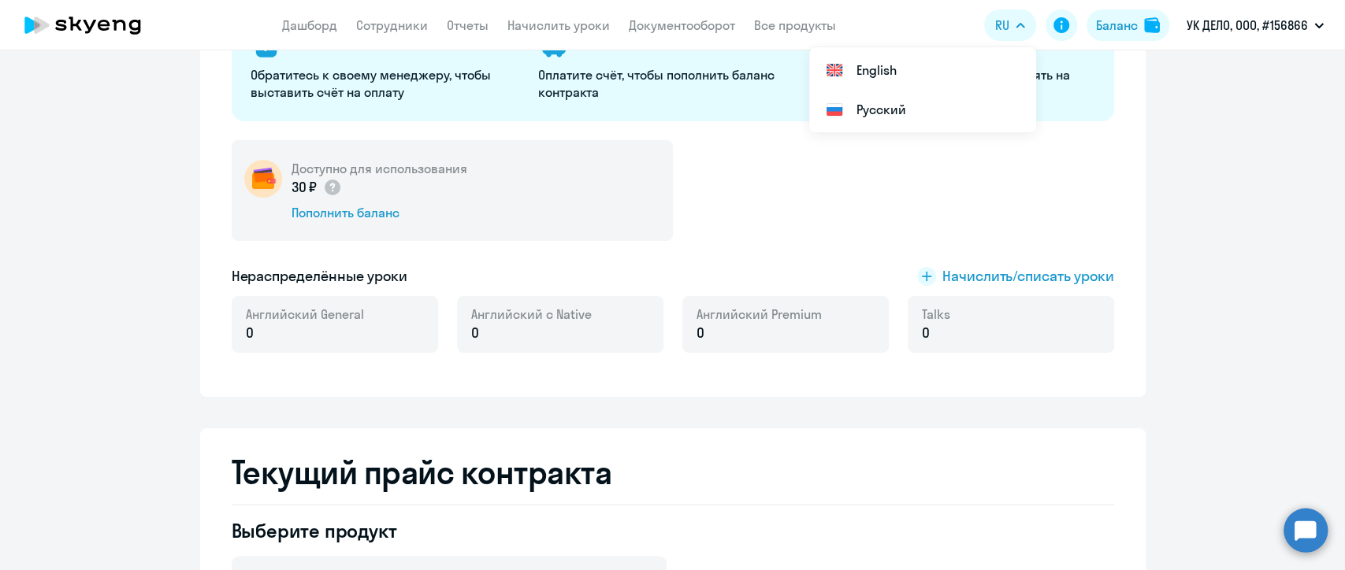
scroll to position [197, 0]
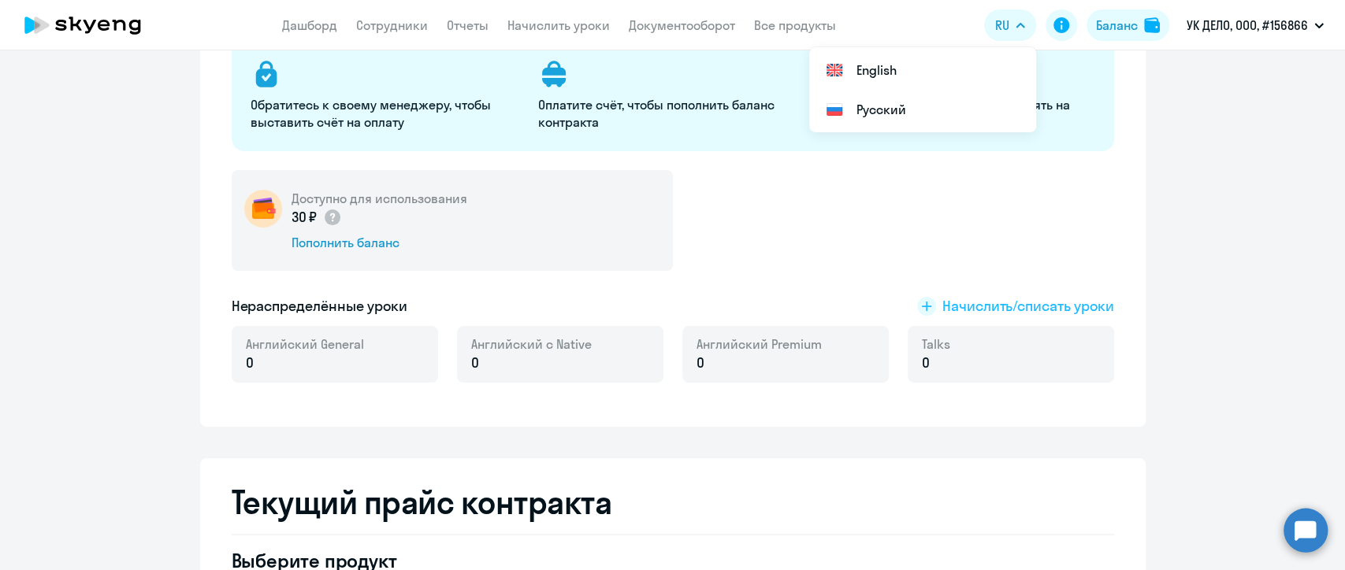
click at [979, 310] on span "Начислить/списать уроки" at bounding box center [1028, 306] width 172 height 20
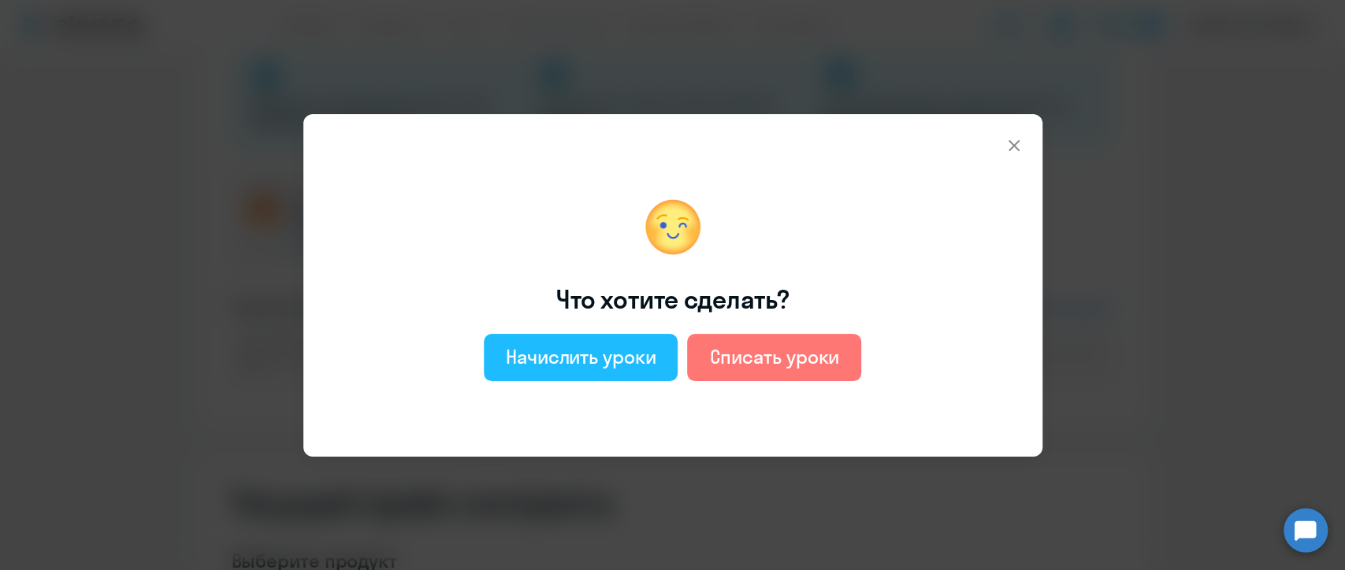
click at [536, 362] on div "Начислить уроки" at bounding box center [581, 356] width 150 height 25
select select "english_adult_not_native_speaker"
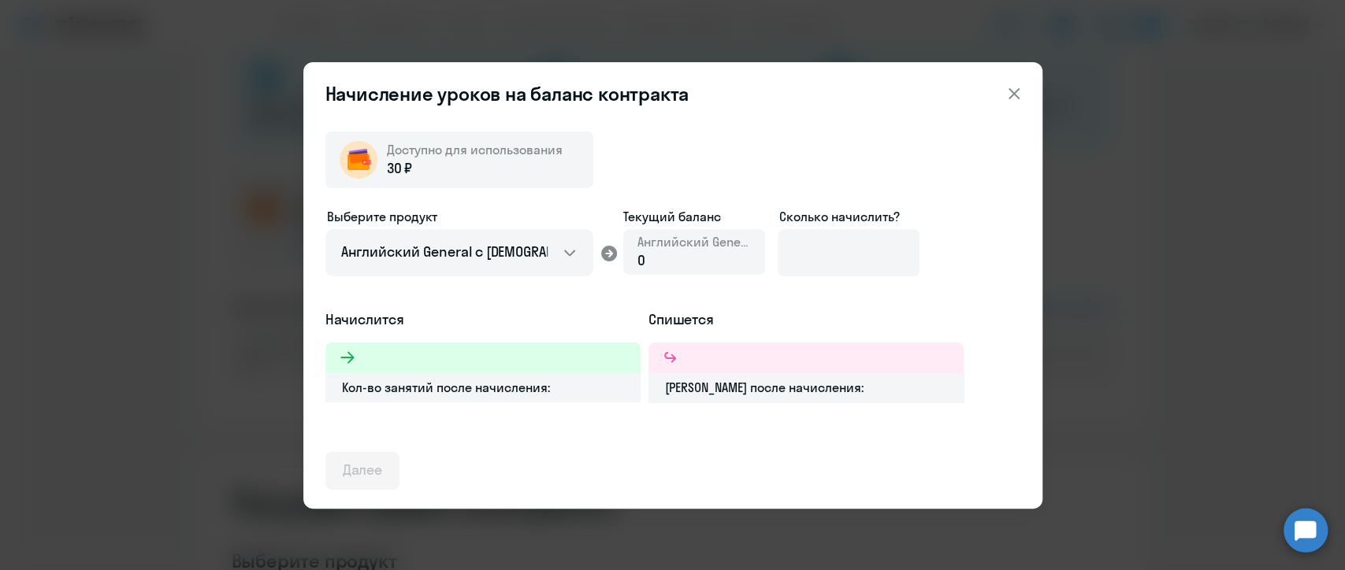
click at [1006, 91] on icon at bounding box center [1014, 93] width 19 height 19
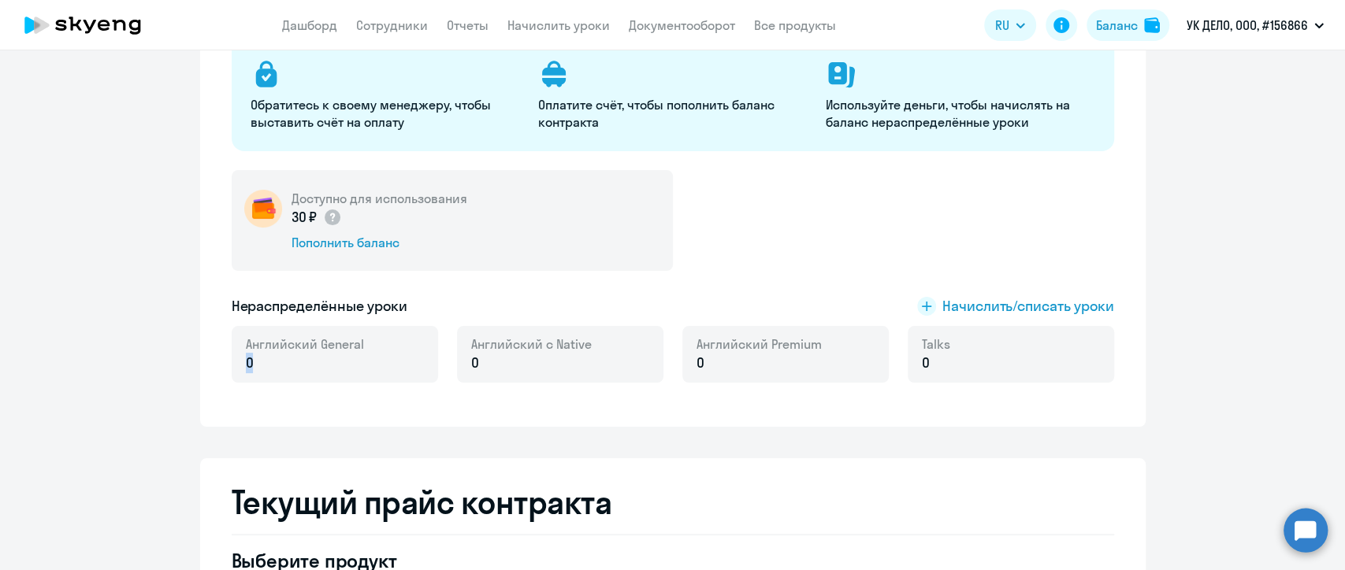
drag, startPoint x: 238, startPoint y: 364, endPoint x: 265, endPoint y: 361, distance: 27.0
click at [265, 361] on p "0" at bounding box center [305, 363] width 118 height 20
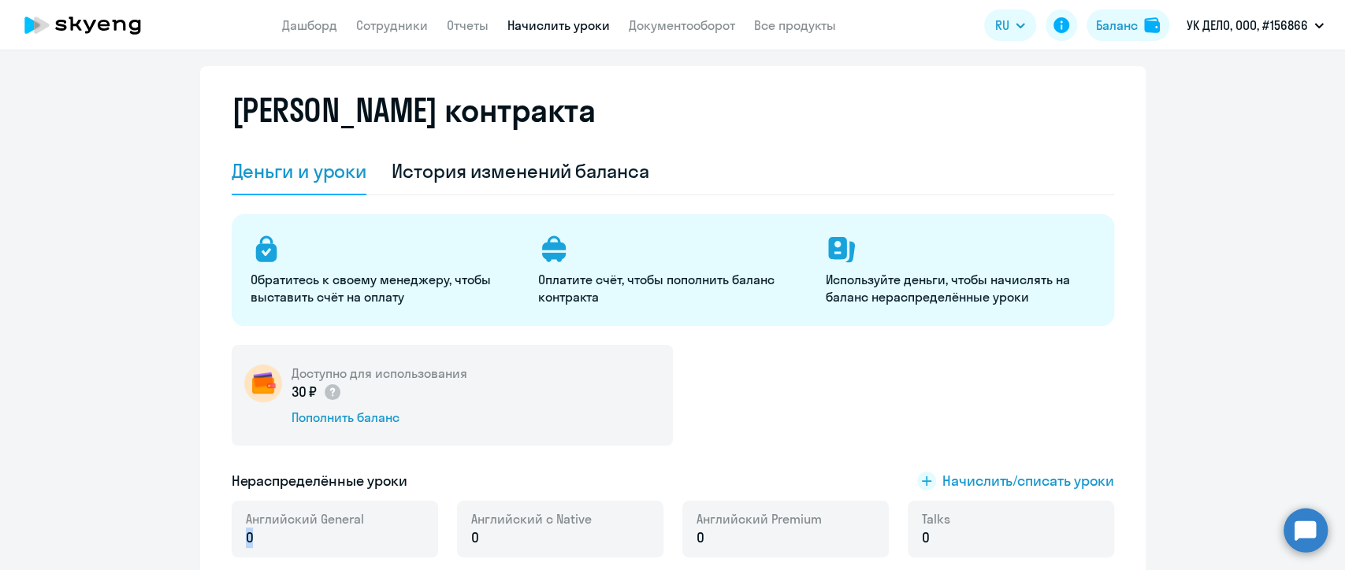
click at [565, 27] on link "Начислить уроки" at bounding box center [558, 25] width 102 height 16
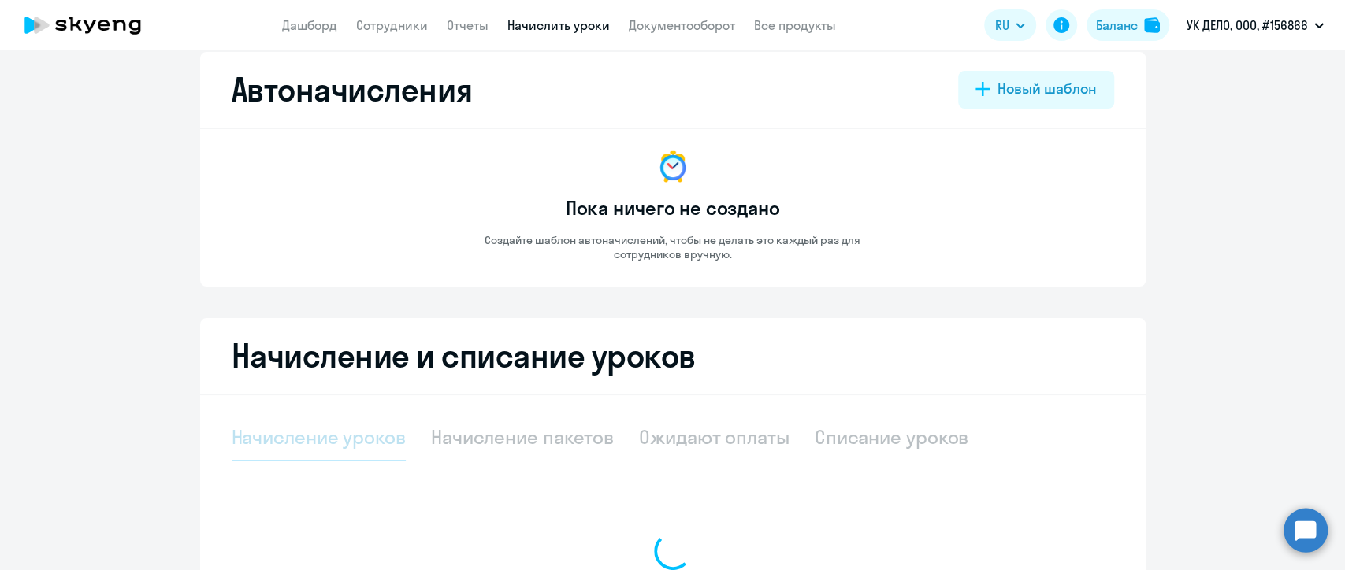
select select "10"
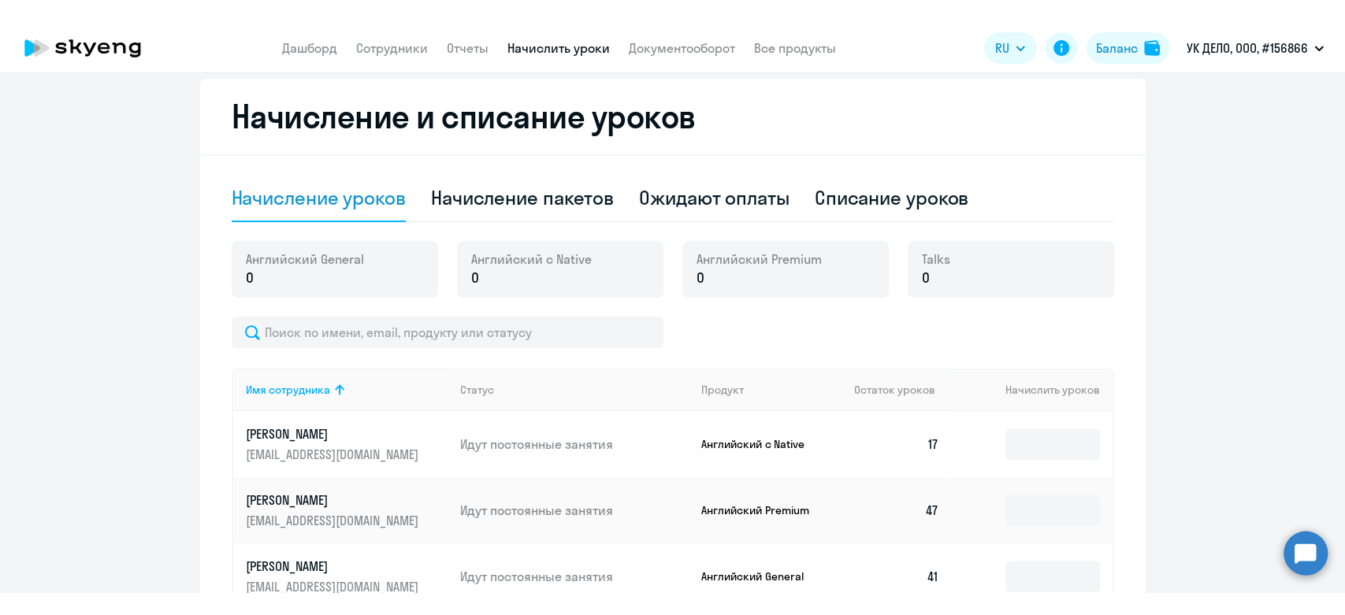
scroll to position [372, 0]
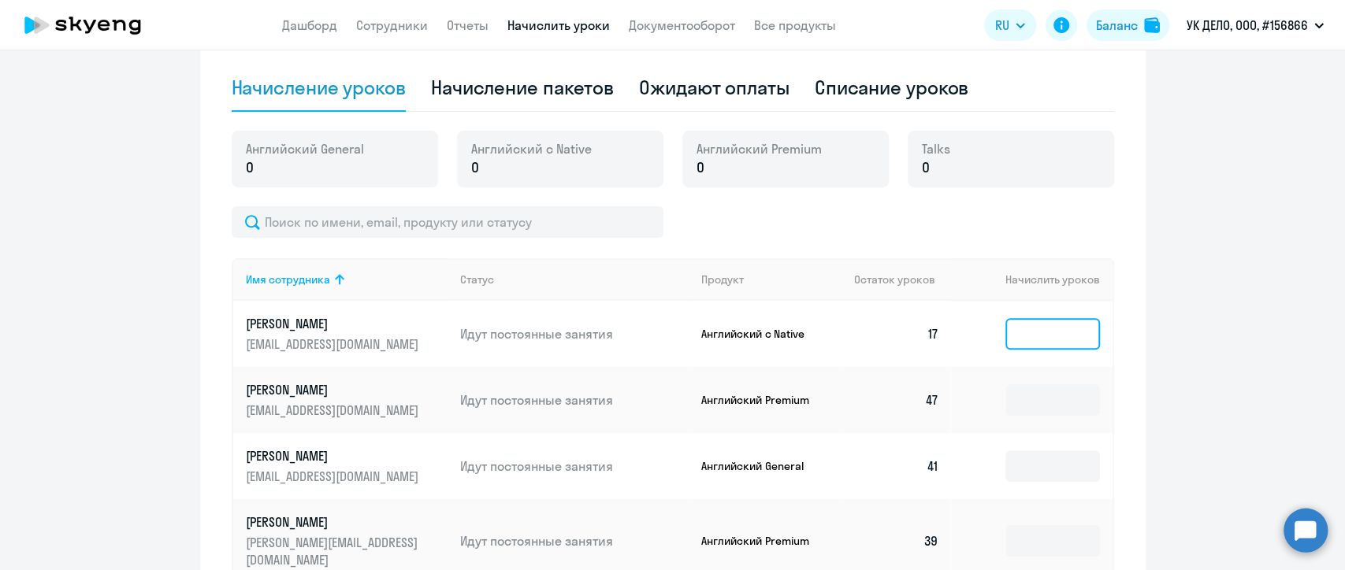
click at [1006, 333] on input at bounding box center [1052, 334] width 95 height 32
type input "2"
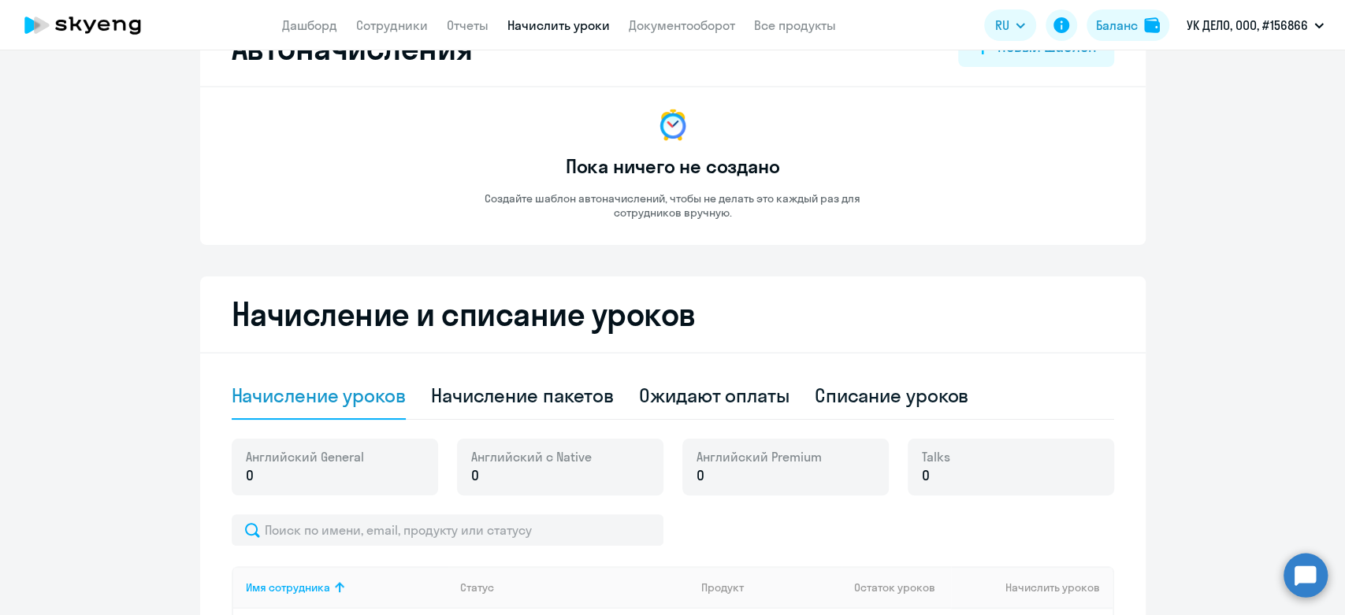
scroll to position [22, 0]
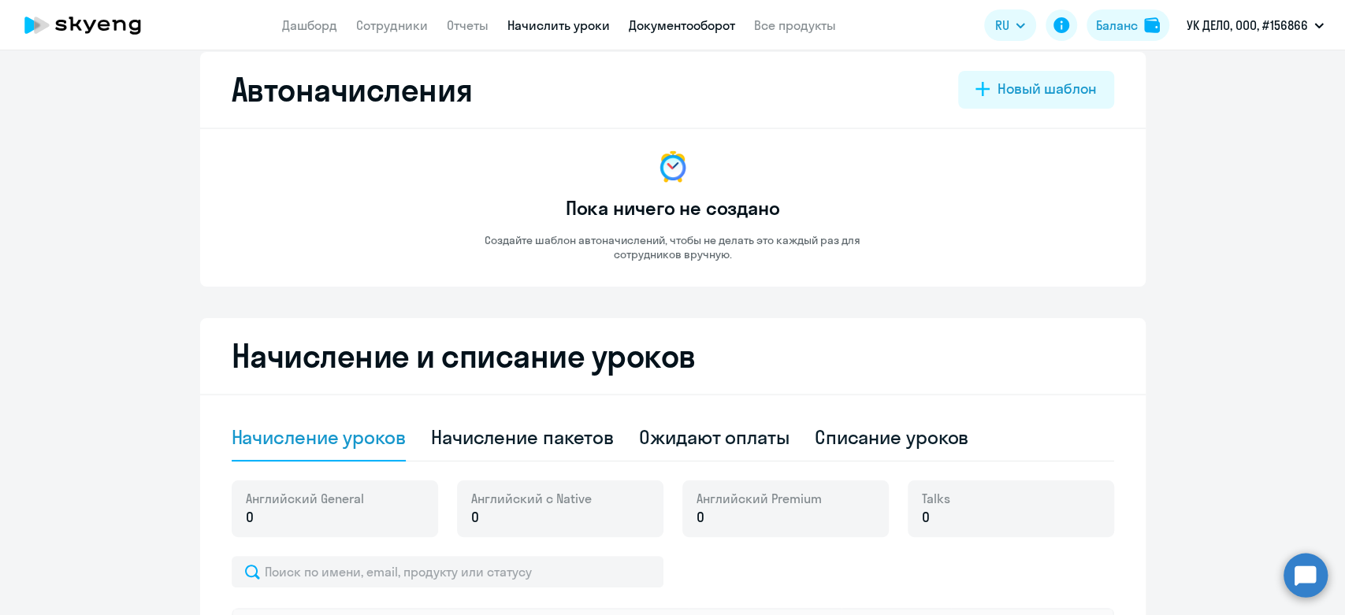
click at [689, 24] on link "Документооборот" at bounding box center [682, 25] width 106 height 16
